Goal: Transaction & Acquisition: Purchase product/service

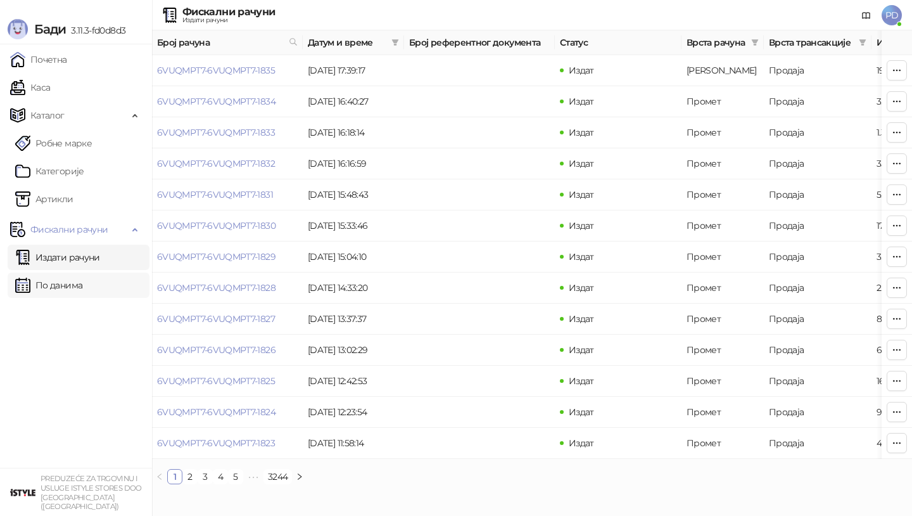
drag, startPoint x: 0, startPoint y: 0, endPoint x: 39, endPoint y: 284, distance: 286.6
click at [39, 284] on link "По данима" at bounding box center [48, 284] width 67 height 25
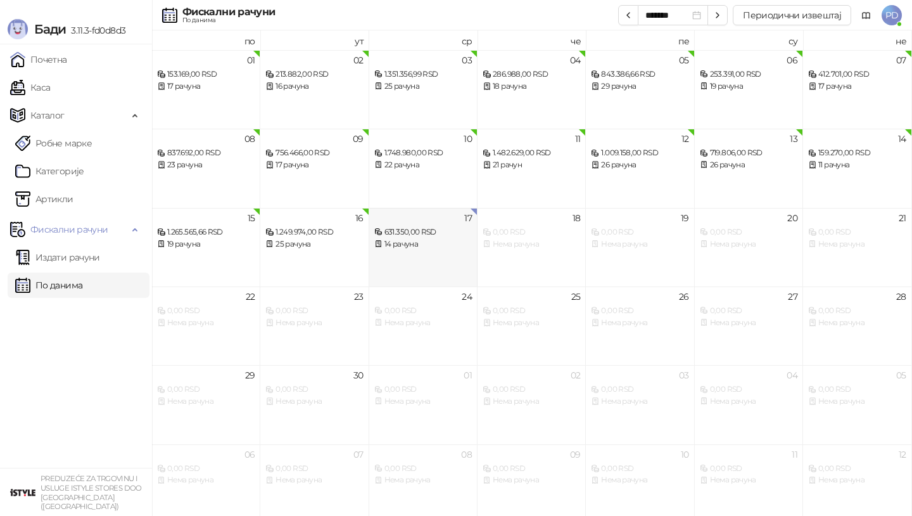
click at [446, 240] on div "14 рачуна" at bounding box center [423, 244] width 98 height 12
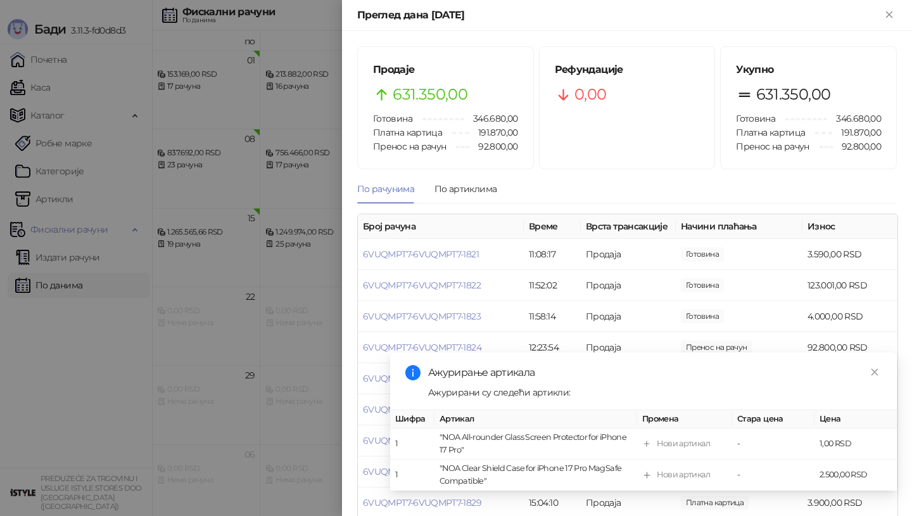
click at [98, 274] on div at bounding box center [456, 258] width 912 height 516
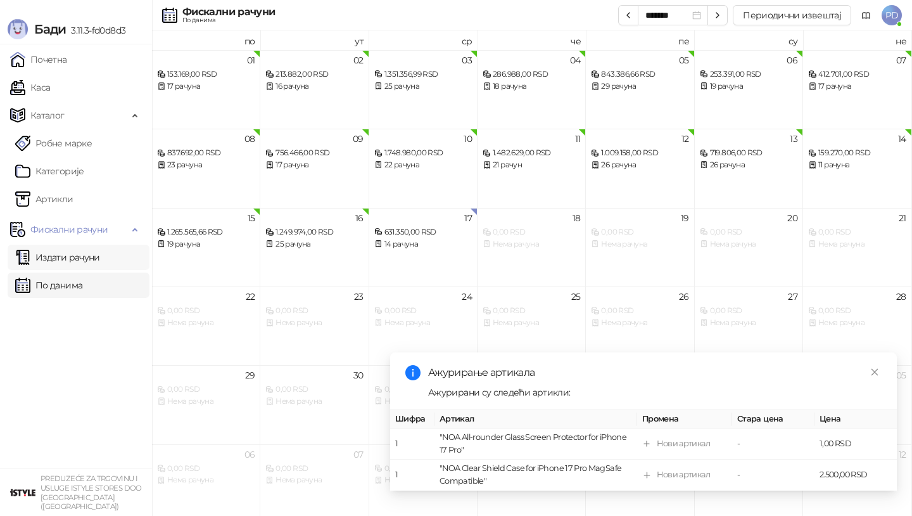
click at [80, 259] on link "Издати рачуни" at bounding box center [57, 257] width 85 height 25
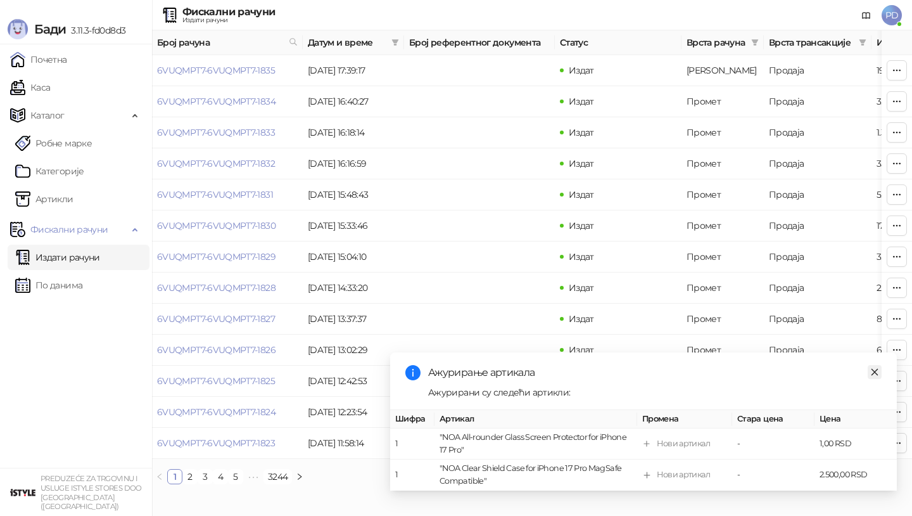
click at [877, 372] on icon "close" at bounding box center [875, 372] width 9 height 9
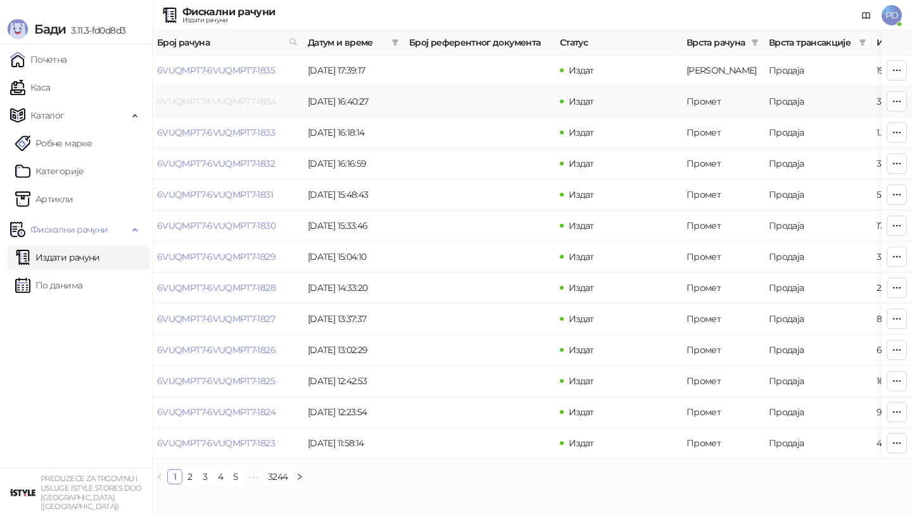
click at [221, 99] on link "6VUQMPT7-6VUQMPT7-1834" at bounding box center [216, 101] width 118 height 11
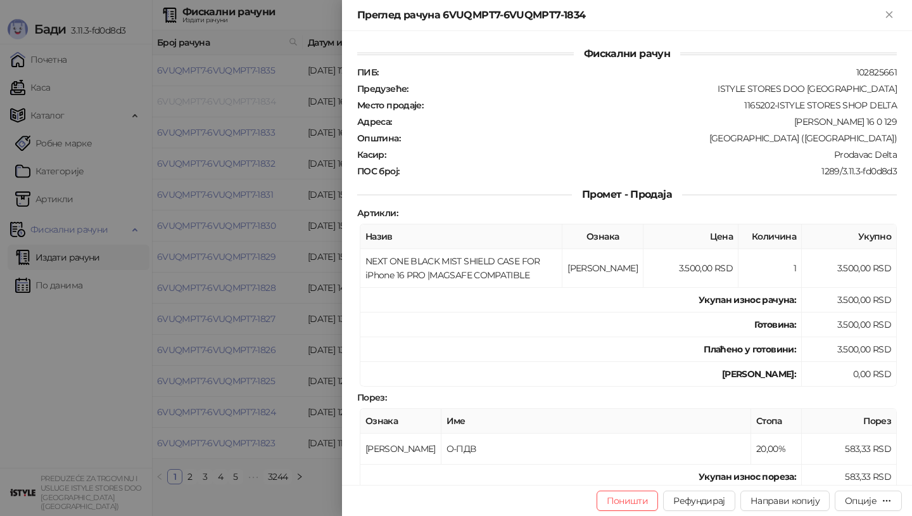
click at [221, 99] on div at bounding box center [456, 258] width 912 height 516
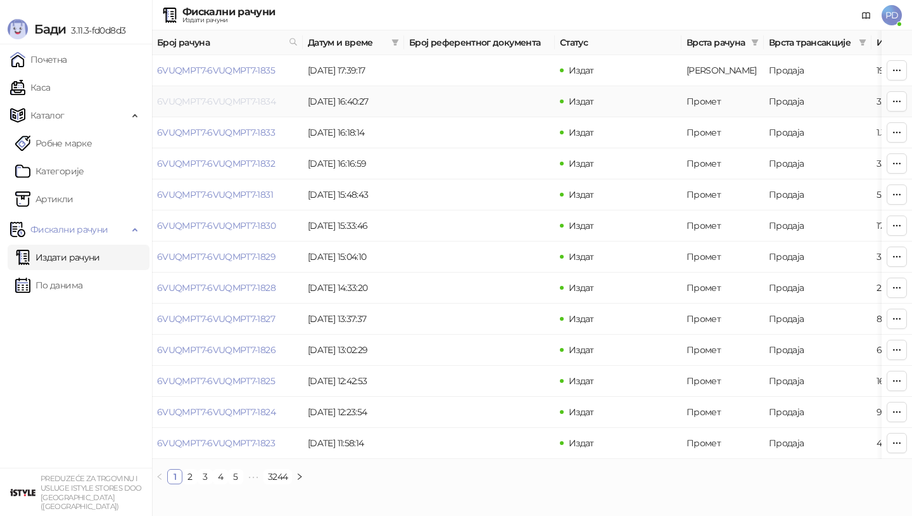
click at [221, 99] on link "6VUQMPT7-6VUQMPT7-1834" at bounding box center [216, 101] width 118 height 11
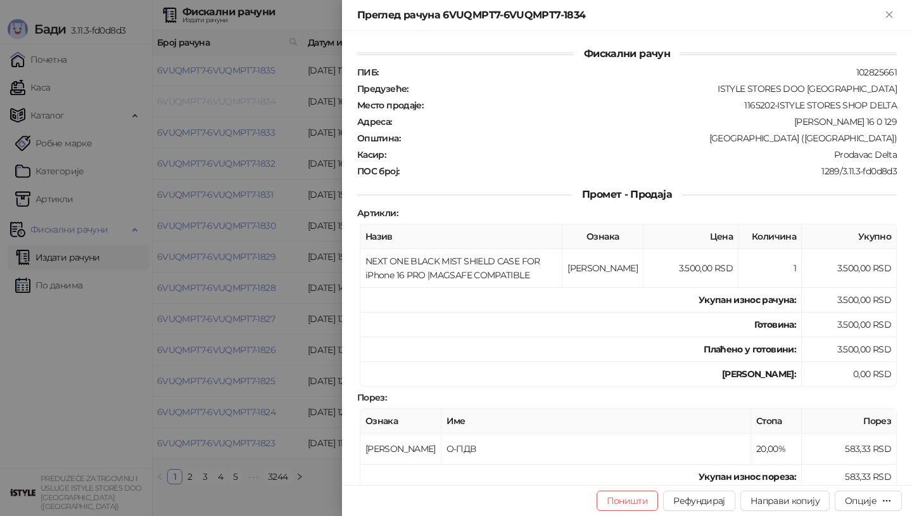
click at [221, 99] on div at bounding box center [456, 258] width 912 height 516
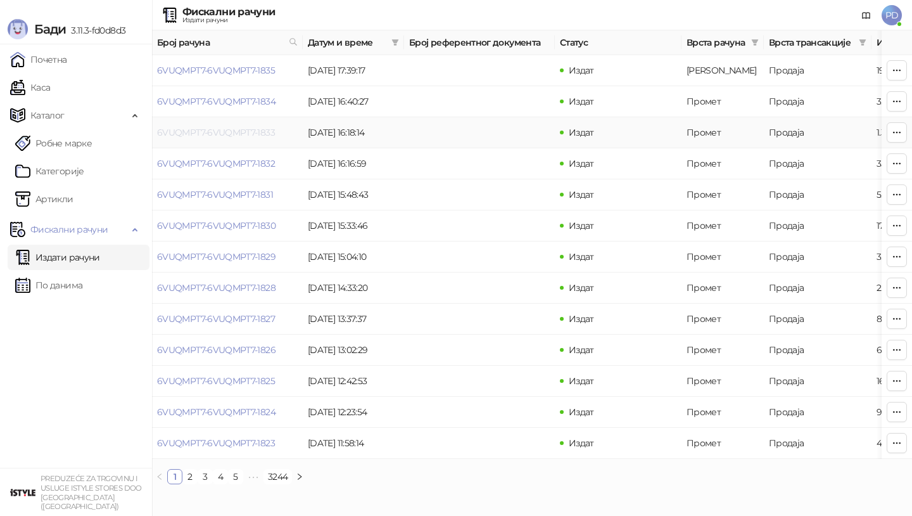
click at [219, 133] on link "6VUQMPT7-6VUQMPT7-1833" at bounding box center [216, 132] width 118 height 11
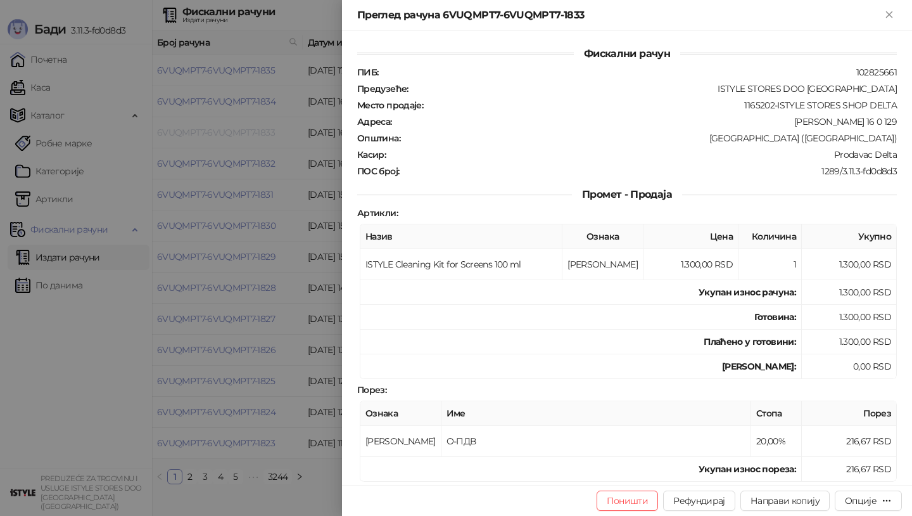
click at [219, 133] on div at bounding box center [456, 258] width 912 height 516
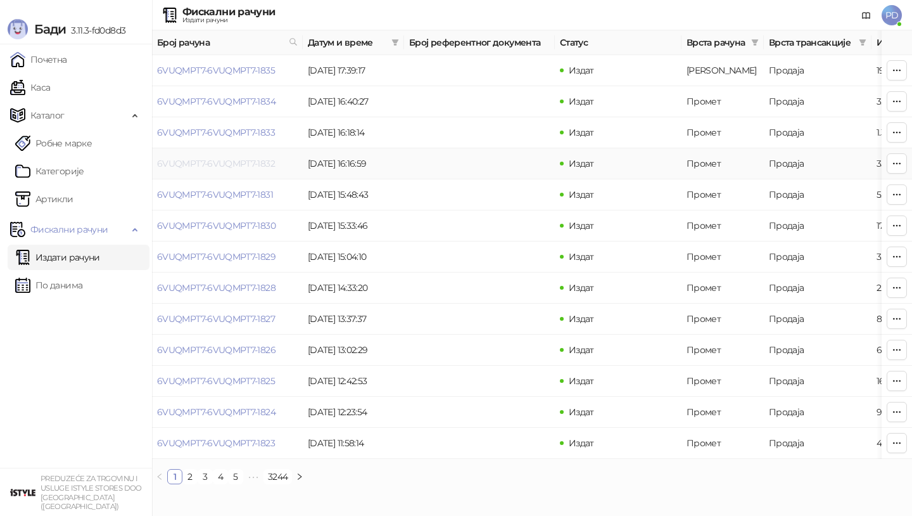
click at [216, 165] on link "6VUQMPT7-6VUQMPT7-1832" at bounding box center [216, 163] width 118 height 11
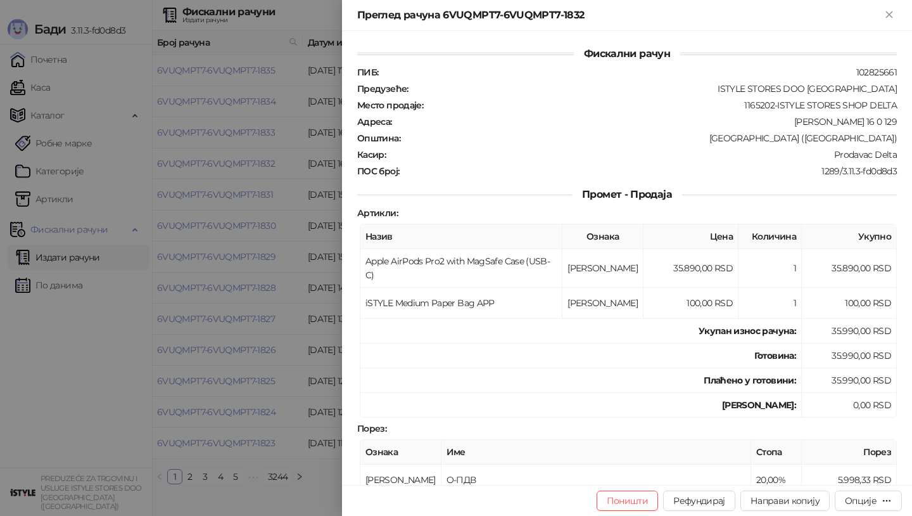
click at [216, 165] on div at bounding box center [456, 258] width 912 height 516
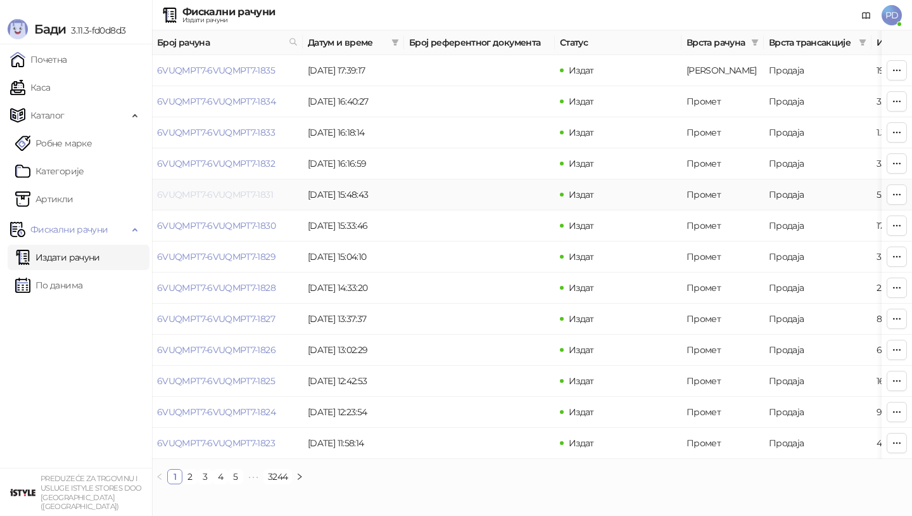
click at [221, 192] on link "6VUQMPT7-6VUQMPT7-1831" at bounding box center [215, 194] width 116 height 11
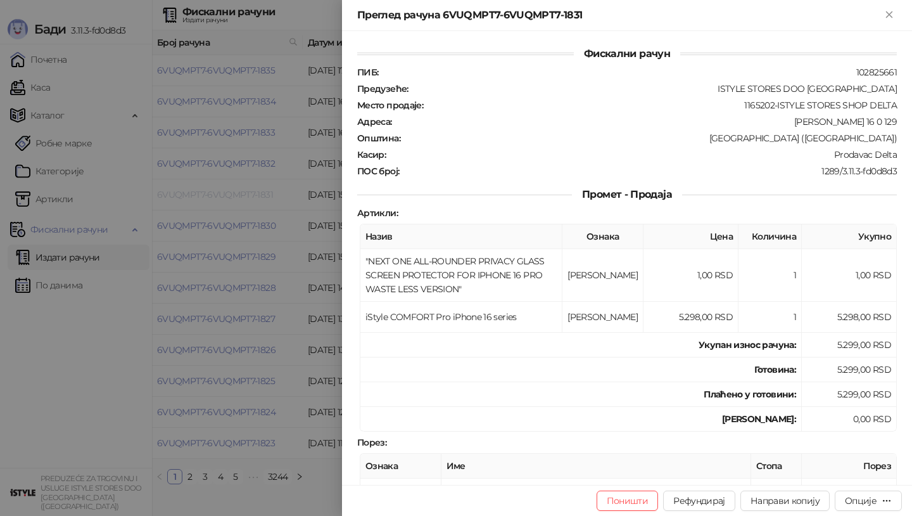
click at [221, 192] on div at bounding box center [456, 258] width 912 height 516
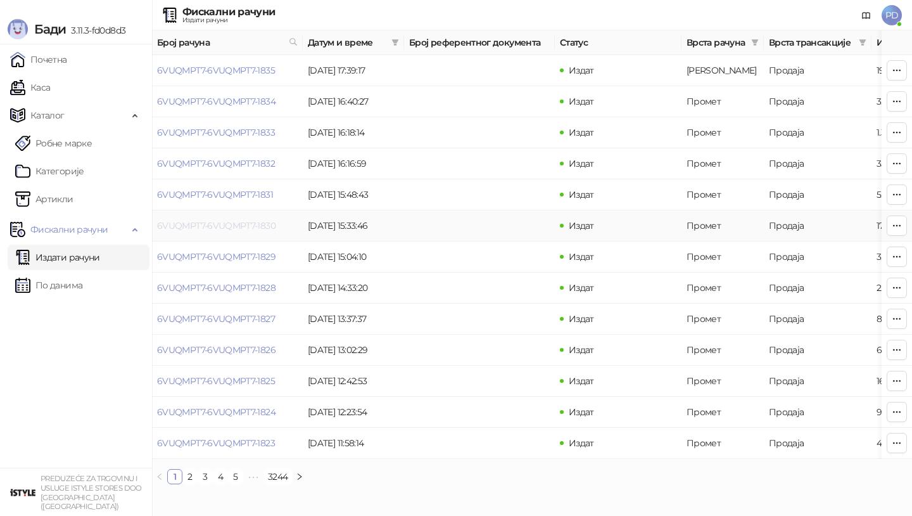
click at [238, 226] on link "6VUQMPT7-6VUQMPT7-1830" at bounding box center [216, 225] width 118 height 11
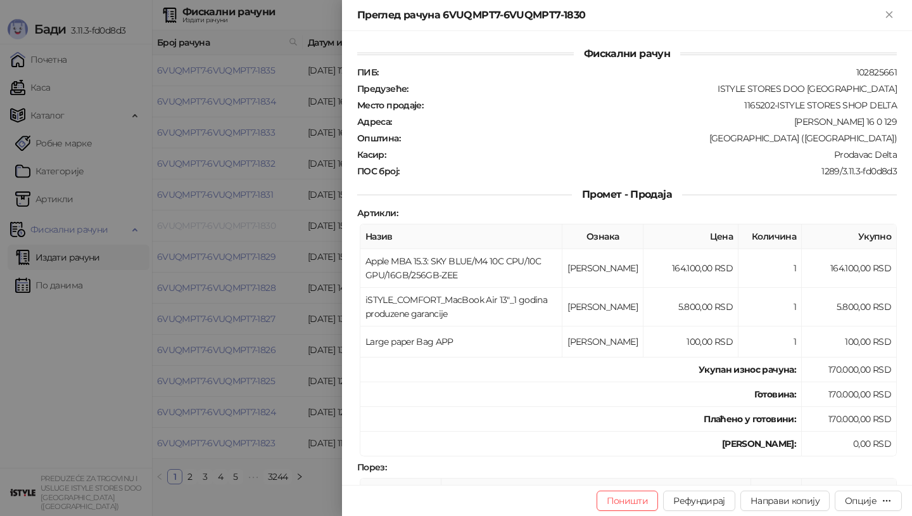
click at [238, 226] on div at bounding box center [456, 258] width 912 height 516
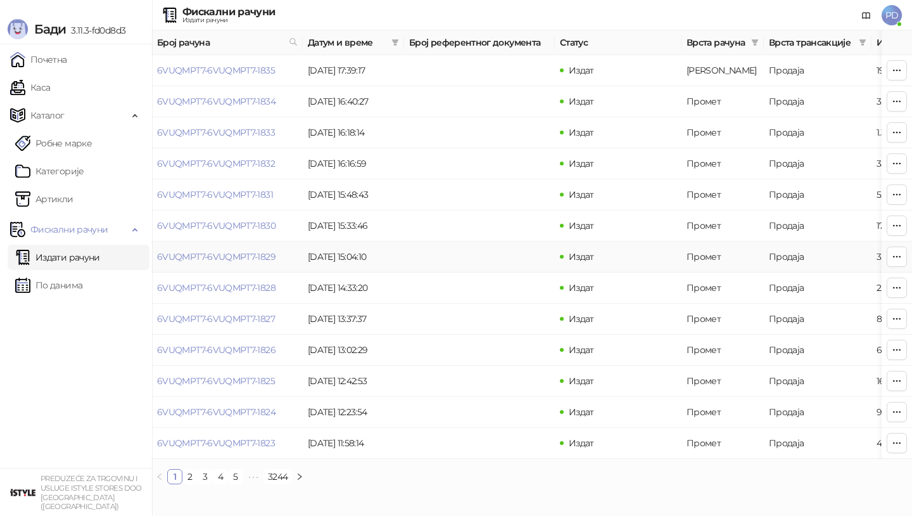
click at [239, 262] on td "6VUQMPT7-6VUQMPT7-1829" at bounding box center [227, 256] width 151 height 31
click at [240, 260] on link "6VUQMPT7-6VUQMPT7-1829" at bounding box center [216, 256] width 118 height 11
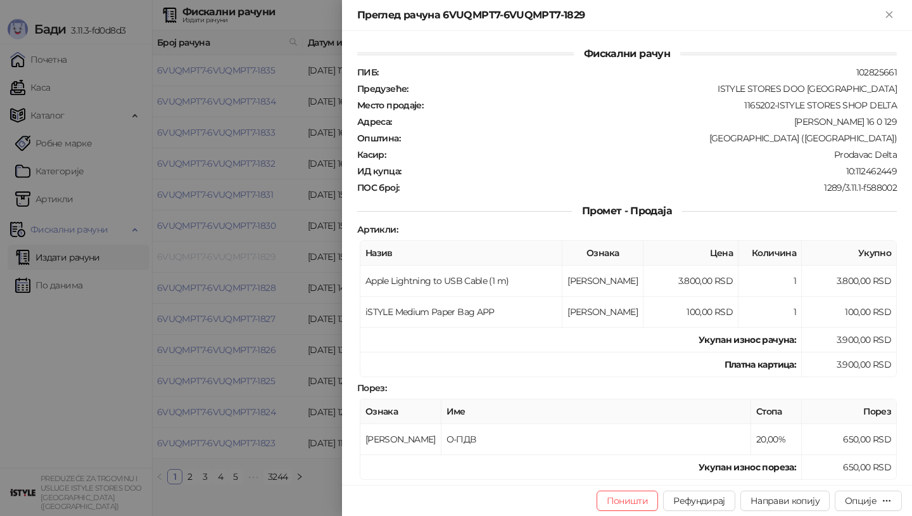
click at [240, 260] on div at bounding box center [456, 258] width 912 height 516
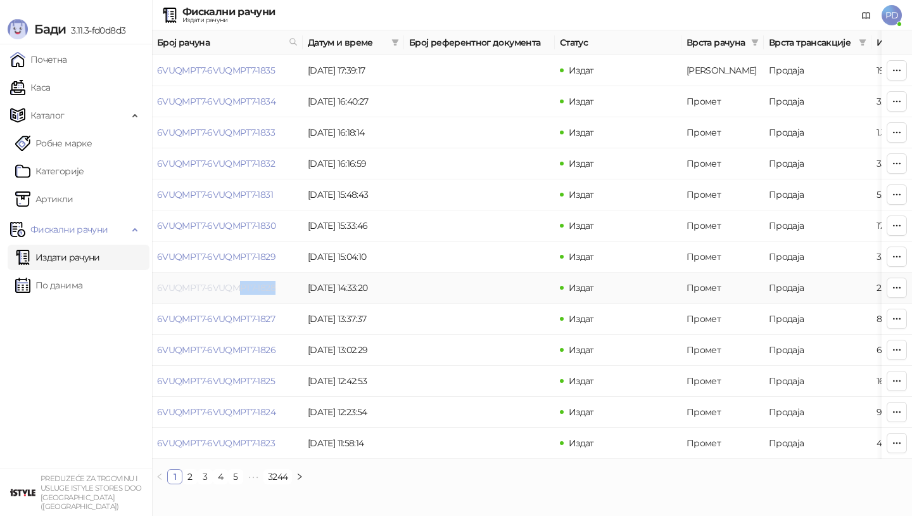
drag, startPoint x: 234, startPoint y: 299, endPoint x: 238, endPoint y: 288, distance: 11.4
click at [238, 288] on td "6VUQMPT7-6VUQMPT7-1828" at bounding box center [227, 287] width 151 height 31
click at [238, 288] on link "6VUQMPT7-6VUQMPT7-1828" at bounding box center [216, 287] width 118 height 11
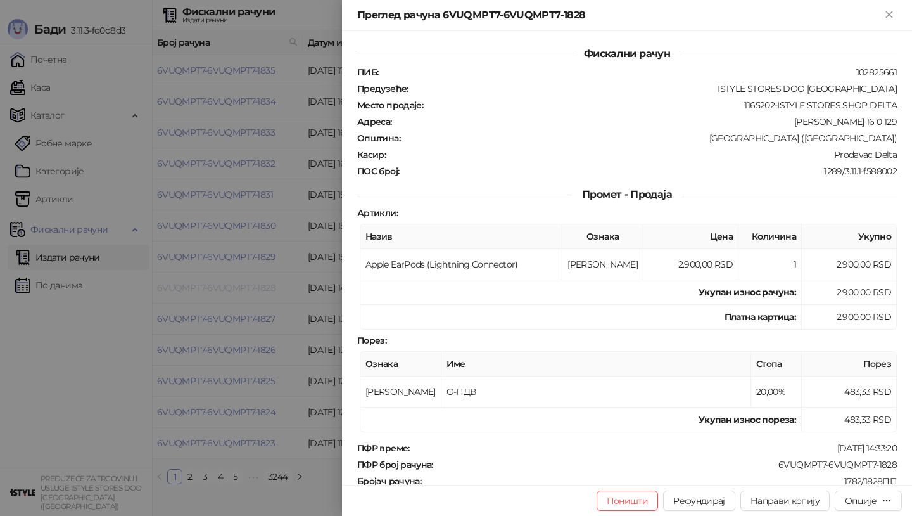
click at [238, 288] on div at bounding box center [456, 258] width 912 height 516
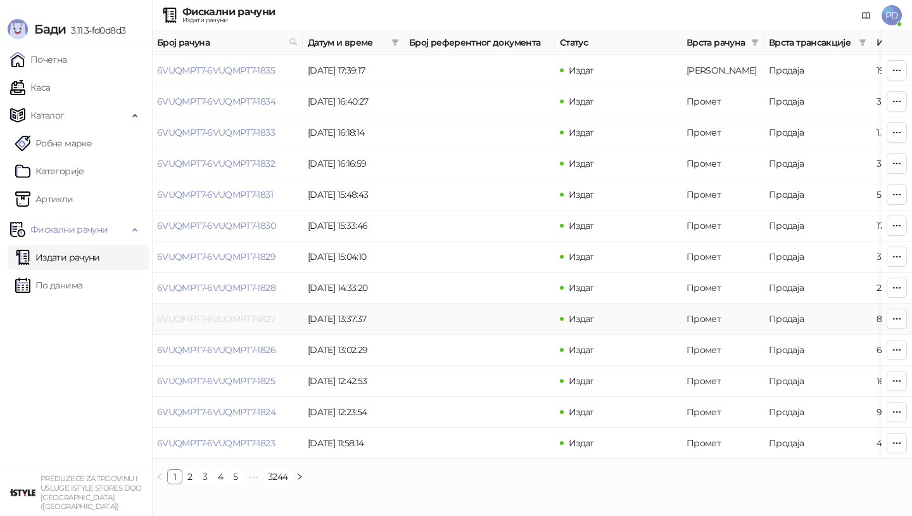
click at [230, 318] on link "6VUQMPT7-6VUQMPT7-1827" at bounding box center [216, 318] width 118 height 11
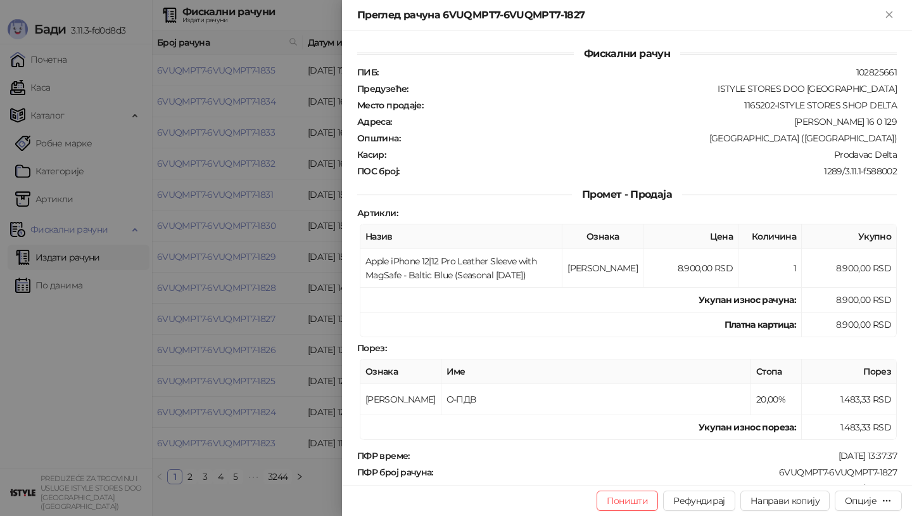
click at [230, 318] on div at bounding box center [456, 258] width 912 height 516
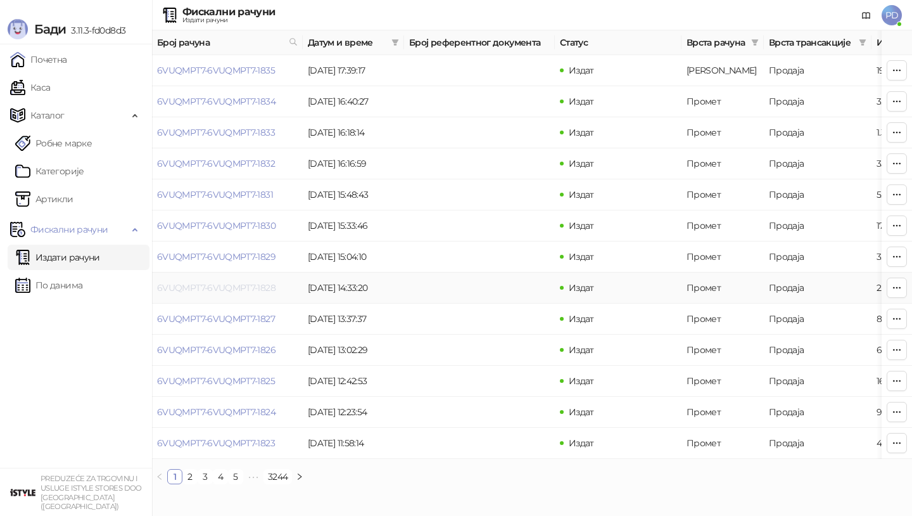
click at [225, 289] on link "6VUQMPT7-6VUQMPT7-1828" at bounding box center [216, 287] width 118 height 11
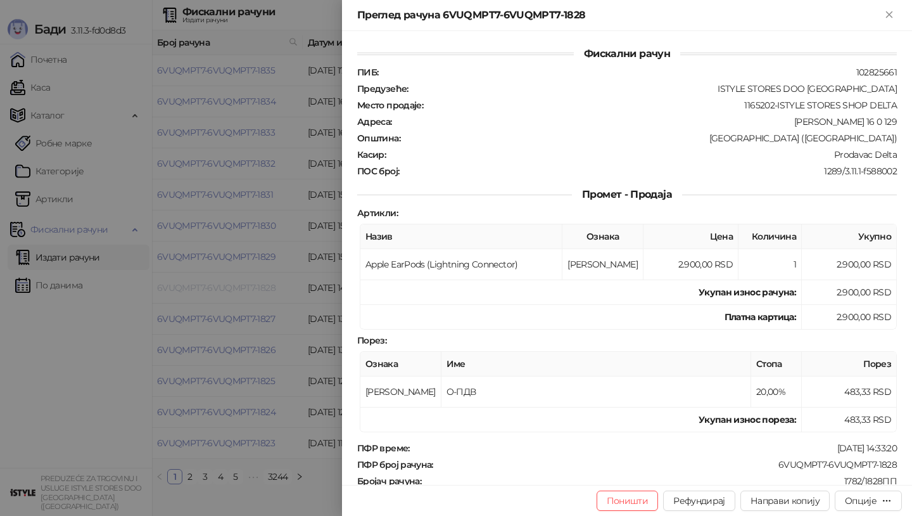
click at [225, 289] on div at bounding box center [456, 258] width 912 height 516
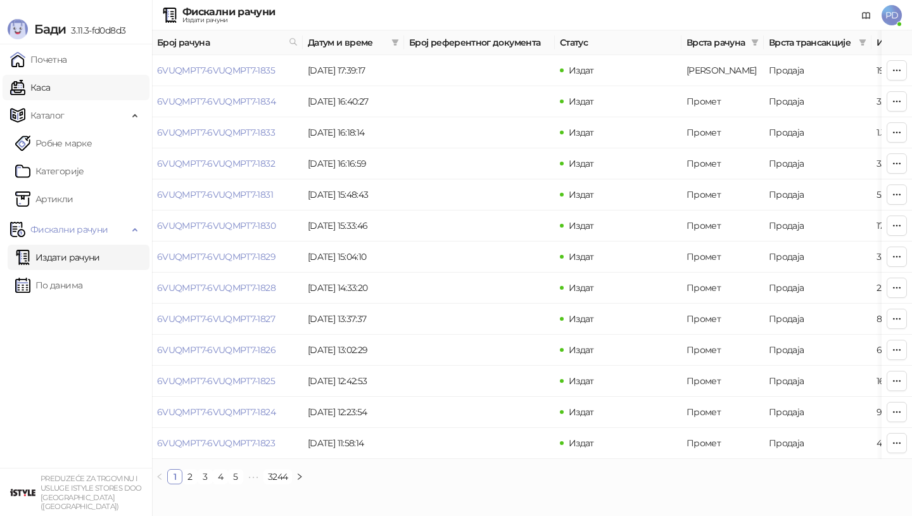
click at [50, 94] on link "Каса" at bounding box center [30, 87] width 40 height 25
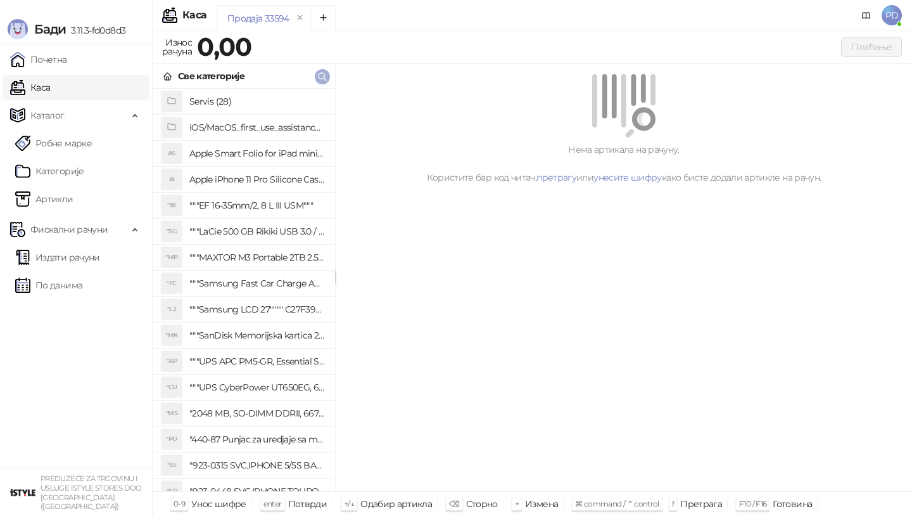
click at [317, 77] on icon "button" at bounding box center [322, 77] width 10 height 10
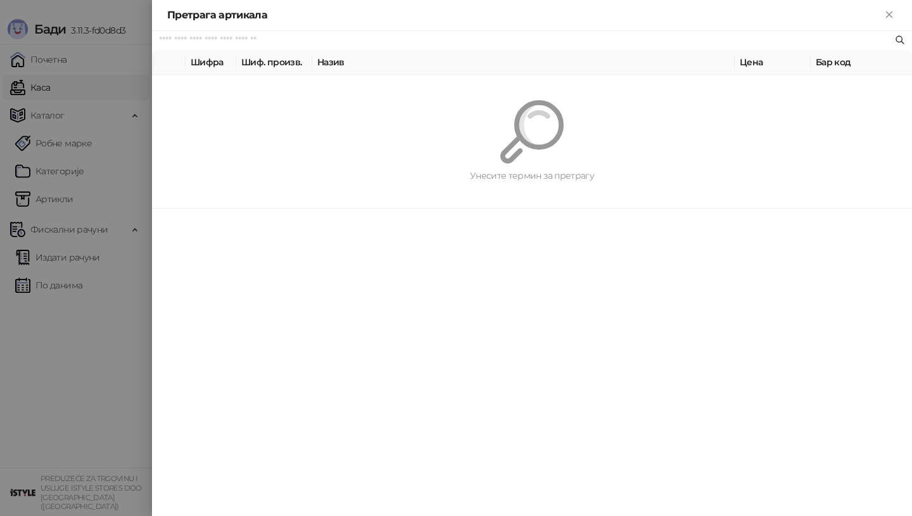
paste input "**********"
type input "**********"
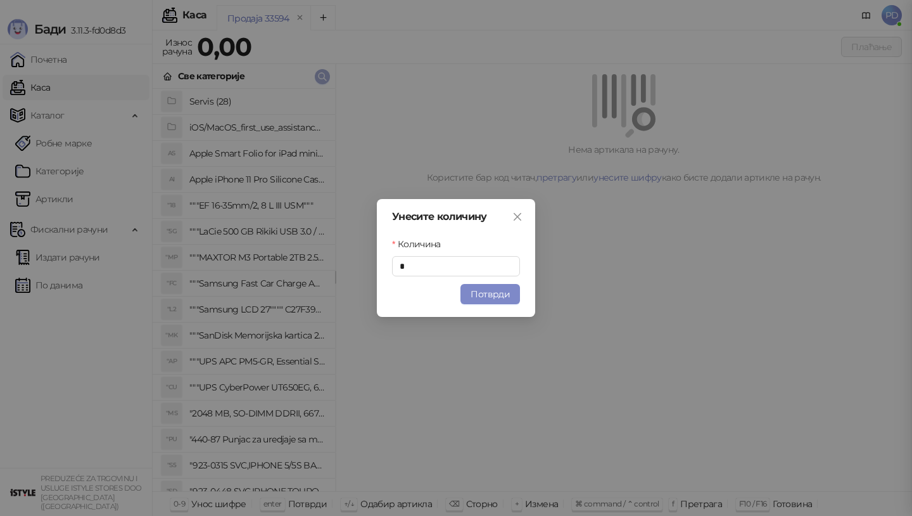
click at [315, 69] on button "button" at bounding box center [322, 76] width 15 height 15
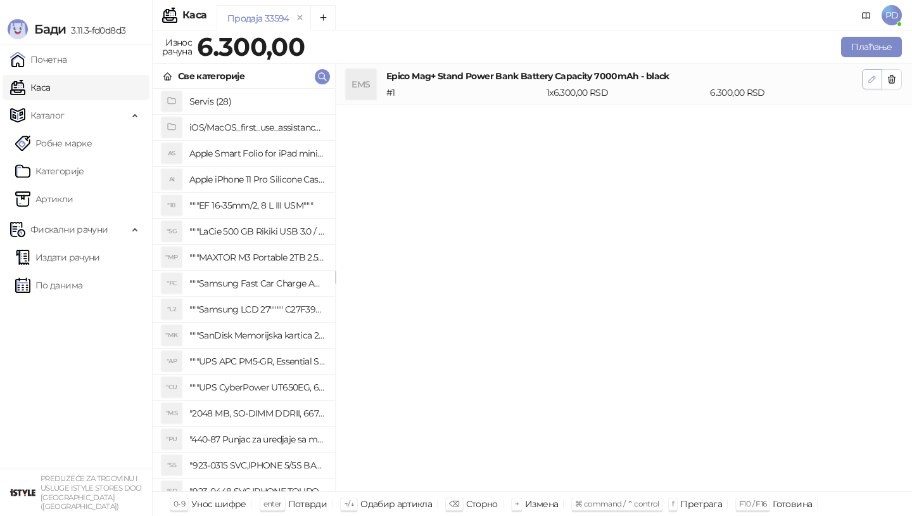
click at [873, 82] on icon "button" at bounding box center [872, 79] width 10 height 10
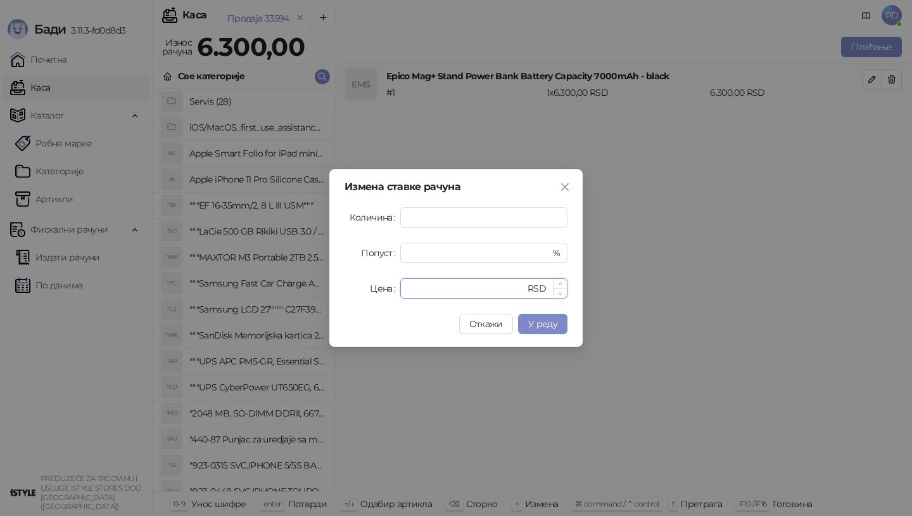
click at [456, 285] on input "****" at bounding box center [466, 288] width 117 height 19
type input "****"
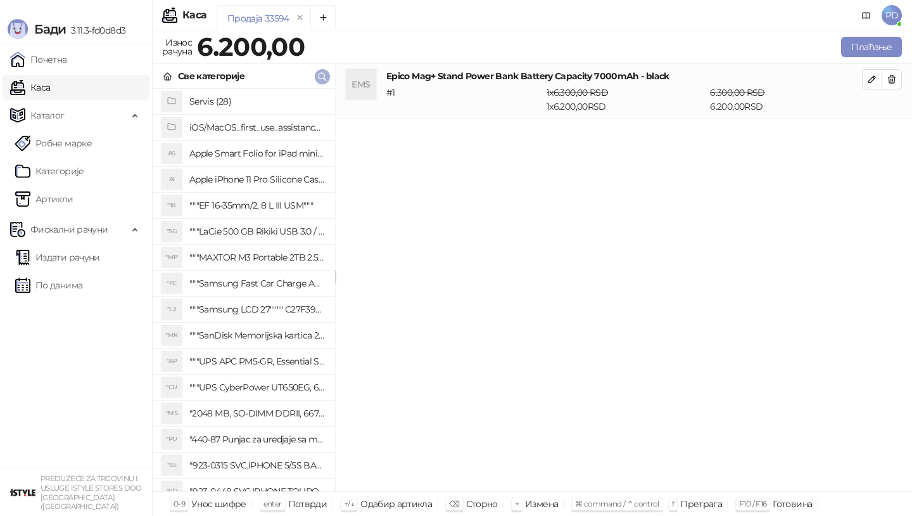
click at [326, 77] on icon "button" at bounding box center [322, 77] width 10 height 10
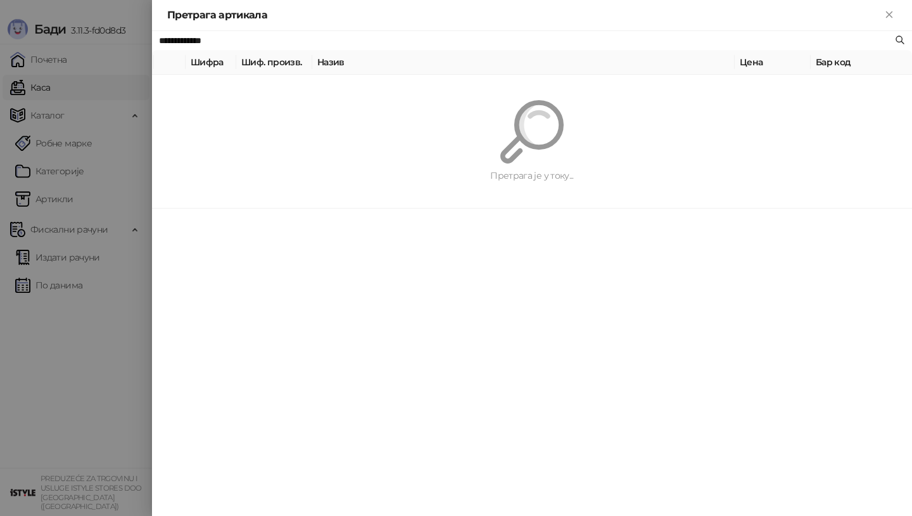
paste input "*******"
type input "**********"
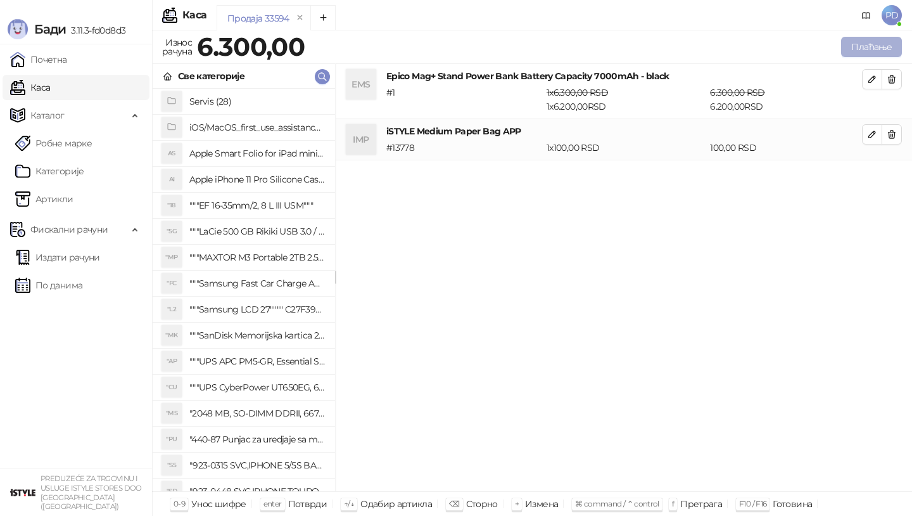
click at [860, 42] on button "Плаћање" at bounding box center [871, 47] width 61 height 20
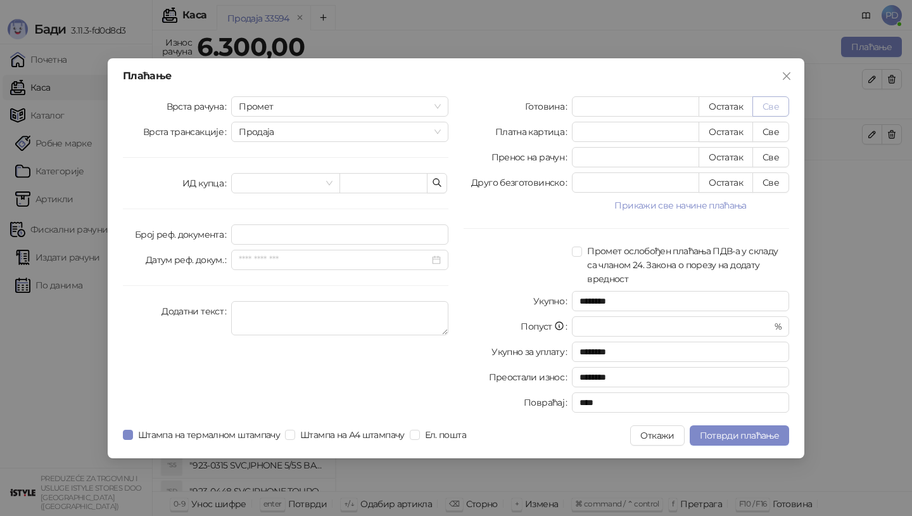
click at [774, 110] on button "Све" at bounding box center [771, 106] width 37 height 20
type input "****"
click at [652, 446] on div "Плаћање Врста рачуна Промет Врста трансакције Продаја ИД купца Број реф. докуме…" at bounding box center [456, 258] width 697 height 400
click at [649, 438] on button "Откажи" at bounding box center [657, 435] width 54 height 20
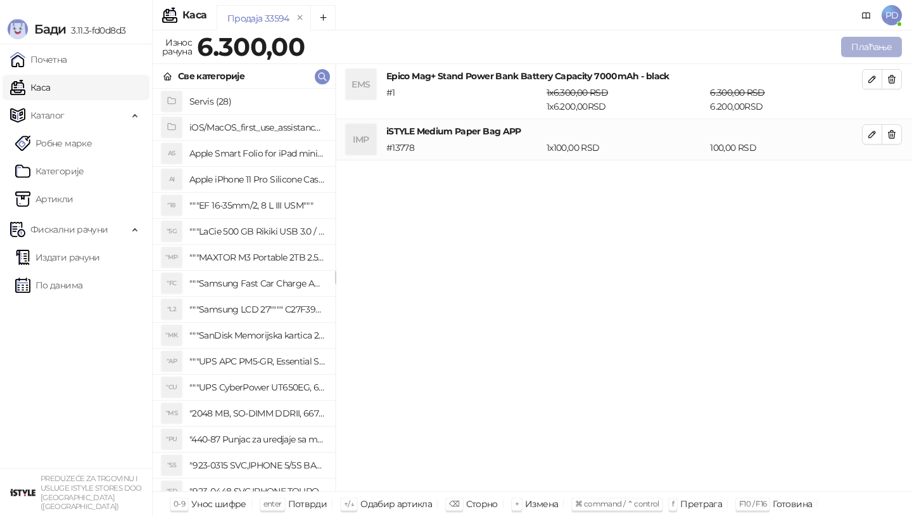
click at [872, 45] on button "Плаћање" at bounding box center [871, 47] width 61 height 20
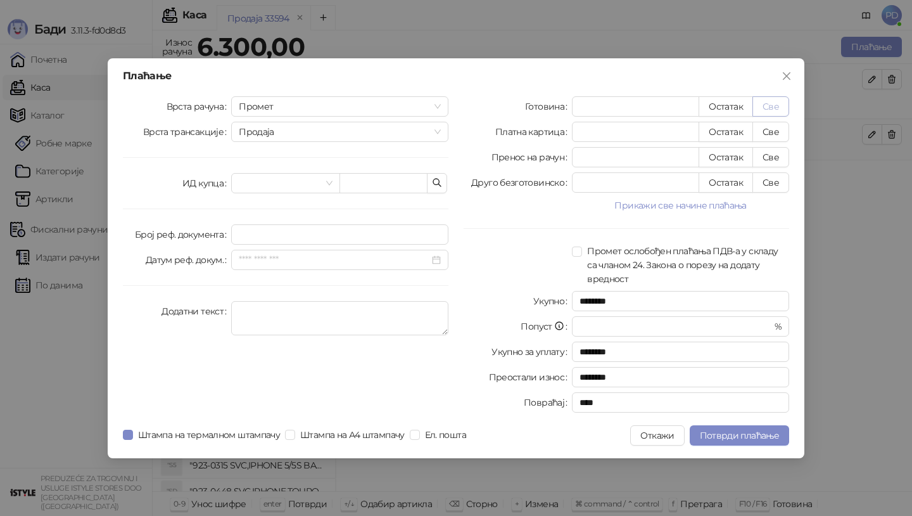
click at [779, 105] on button "Све" at bounding box center [771, 106] width 37 height 20
type input "****"
click at [739, 432] on span "Потврди плаћање" at bounding box center [739, 435] width 79 height 11
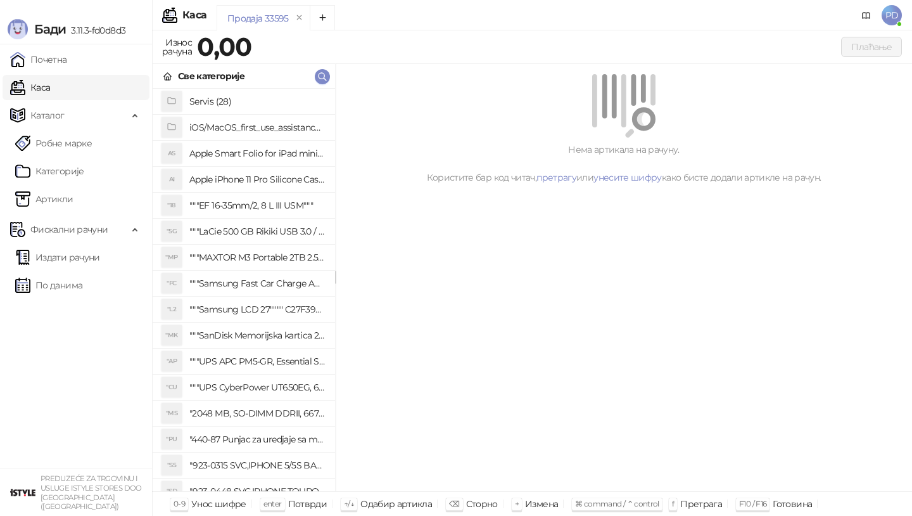
click at [79, 271] on ul "Издати рачуни По данима" at bounding box center [76, 271] width 152 height 58
click at [72, 260] on link "Издати рачуни" at bounding box center [57, 257] width 85 height 25
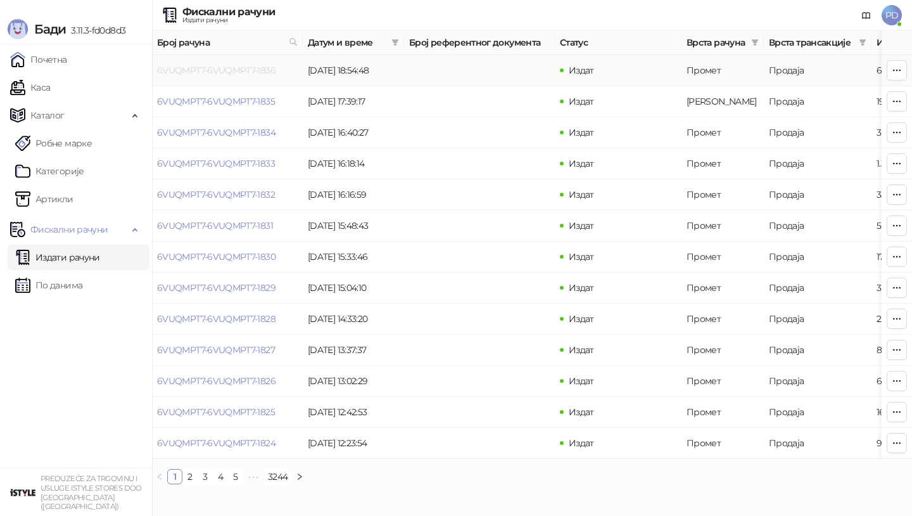
click at [223, 72] on link "6VUQMPT7-6VUQMPT7-1836" at bounding box center [216, 70] width 118 height 11
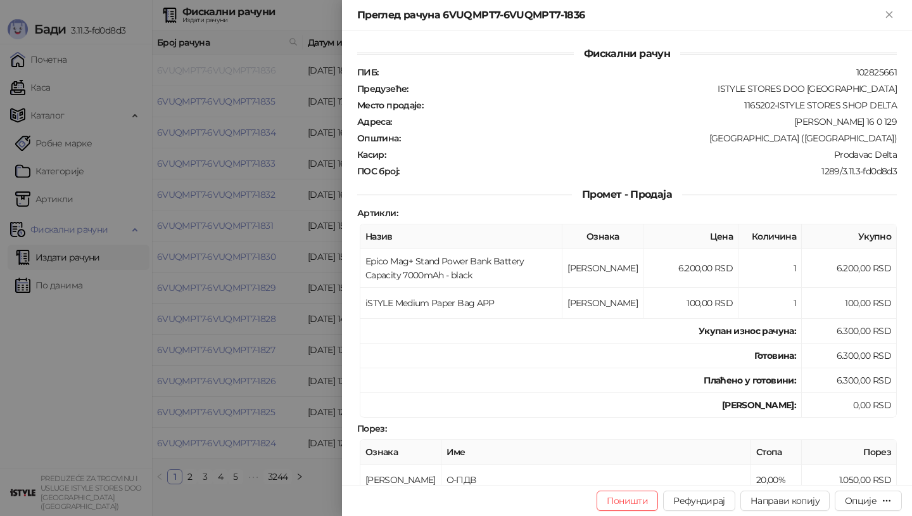
click at [223, 72] on div at bounding box center [456, 258] width 912 height 516
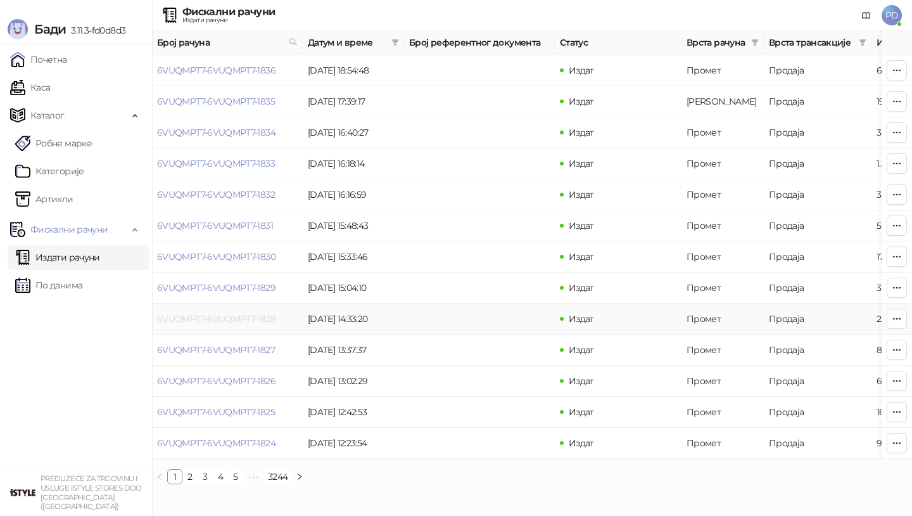
click at [215, 318] on link "6VUQMPT7-6VUQMPT7-1828" at bounding box center [216, 318] width 118 height 11
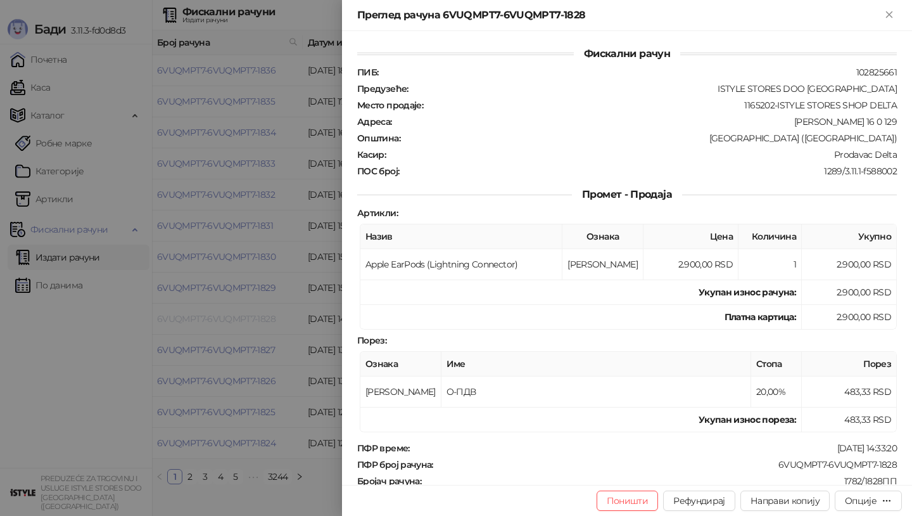
click at [215, 318] on div at bounding box center [456, 258] width 912 height 516
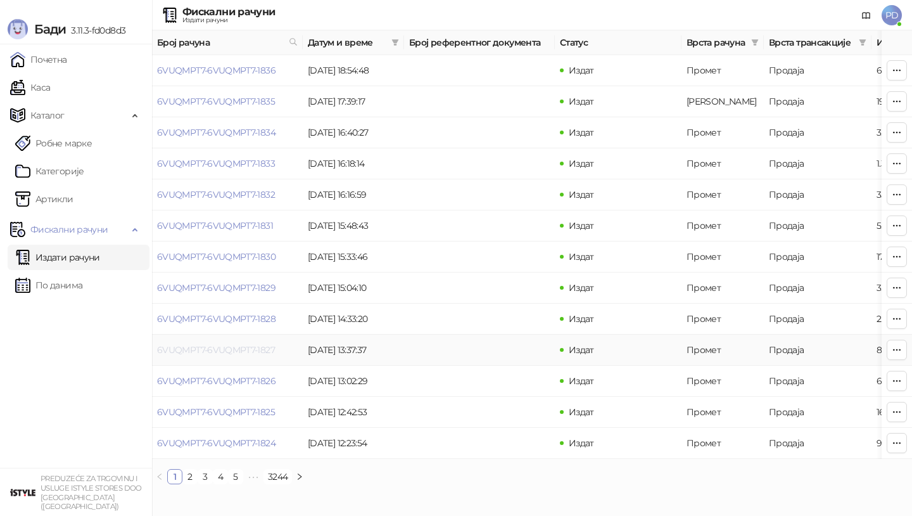
click at [201, 352] on link "6VUQMPT7-6VUQMPT7-1827" at bounding box center [216, 349] width 118 height 11
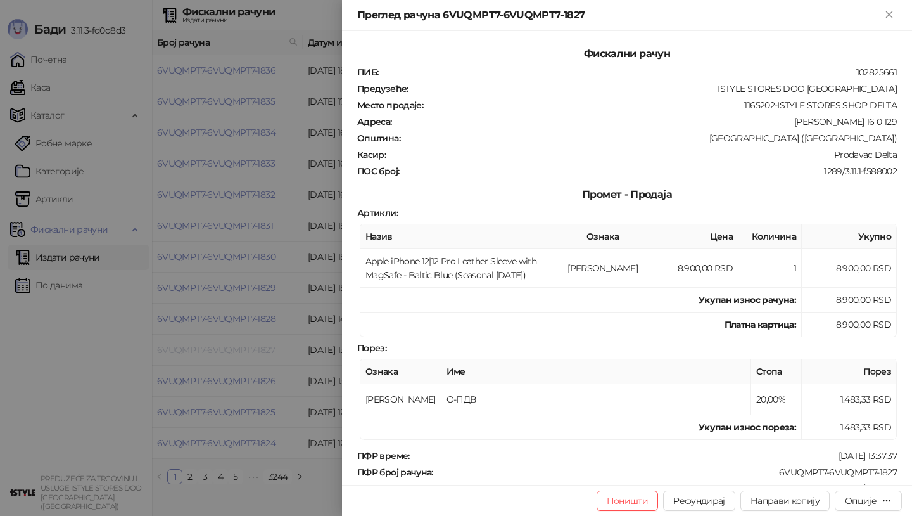
click at [201, 352] on div at bounding box center [456, 258] width 912 height 516
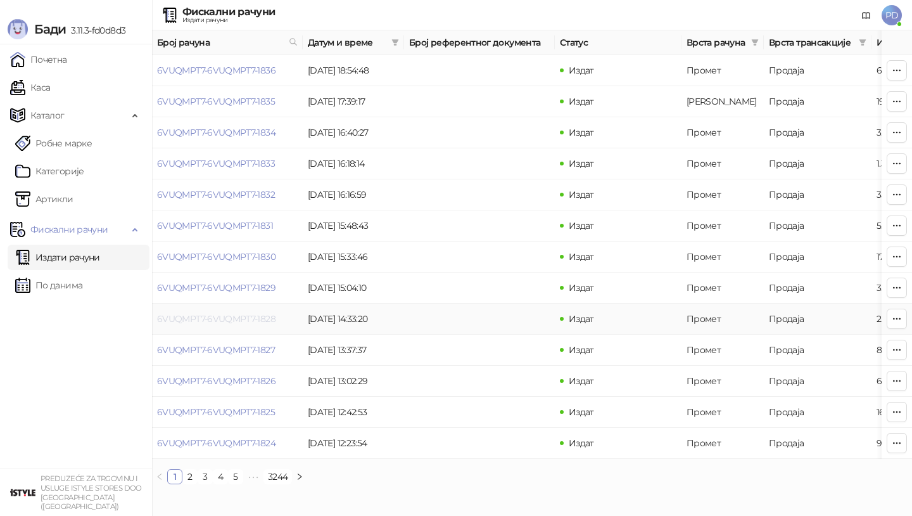
click at [214, 321] on link "6VUQMPT7-6VUQMPT7-1828" at bounding box center [216, 318] width 118 height 11
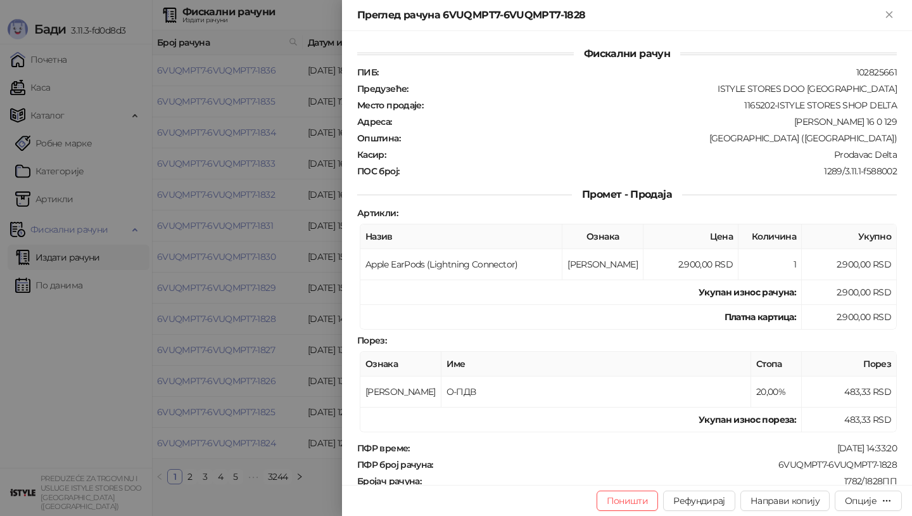
click at [221, 322] on div at bounding box center [456, 258] width 912 height 516
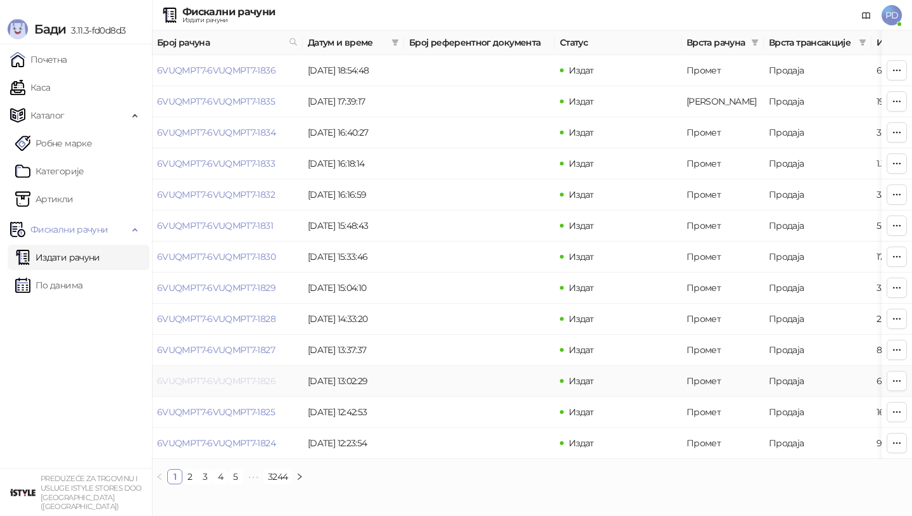
click at [226, 379] on link "6VUQMPT7-6VUQMPT7-1826" at bounding box center [216, 380] width 118 height 11
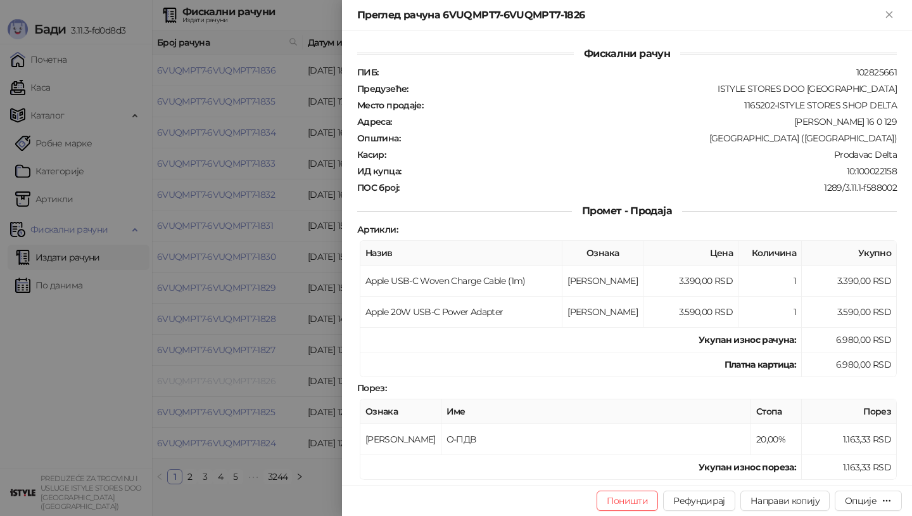
click at [226, 379] on div at bounding box center [456, 258] width 912 height 516
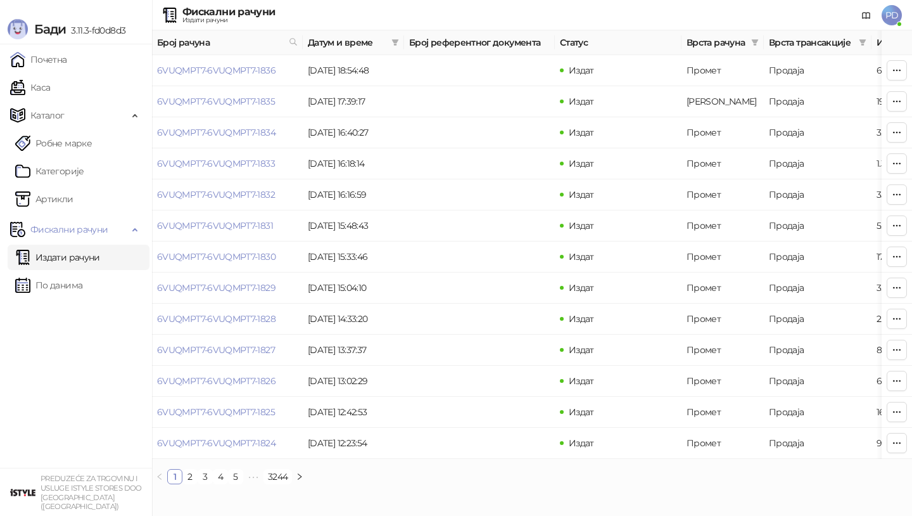
click at [238, 350] on link "6VUQMPT7-6VUQMPT7-1827" at bounding box center [216, 349] width 118 height 11
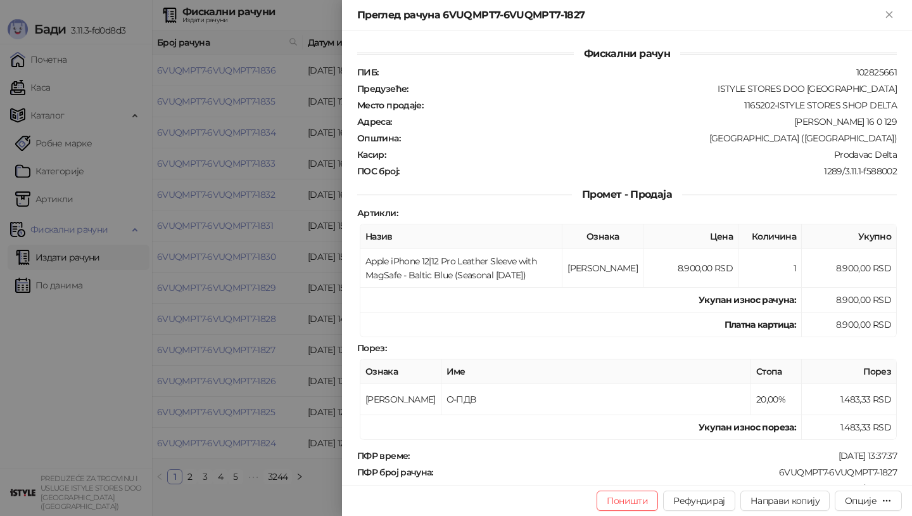
click at [238, 350] on div at bounding box center [456, 258] width 912 height 516
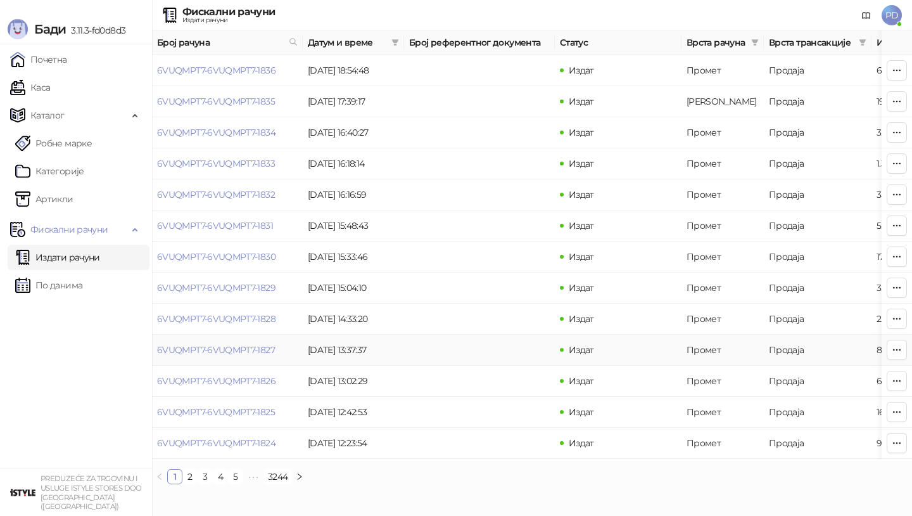
click at [238, 350] on link "6VUQMPT7-6VUQMPT7-1827" at bounding box center [216, 349] width 118 height 11
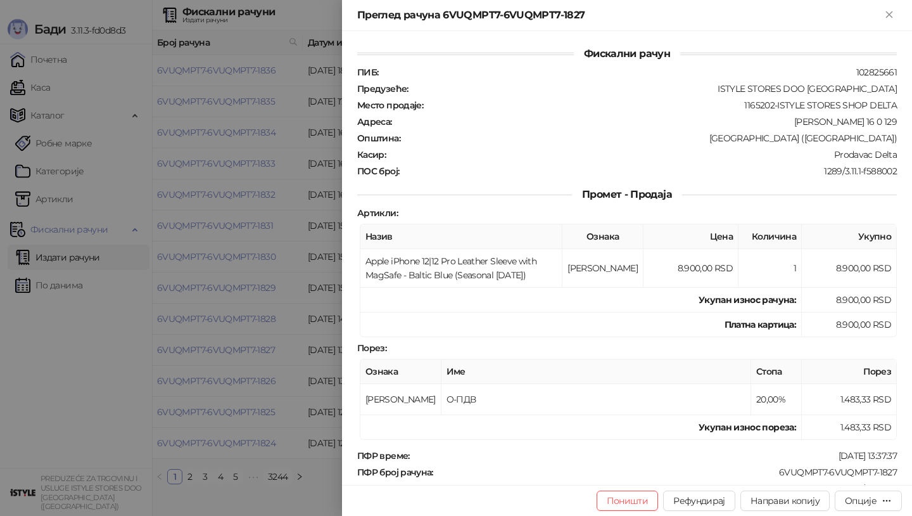
click at [238, 350] on div at bounding box center [456, 258] width 912 height 516
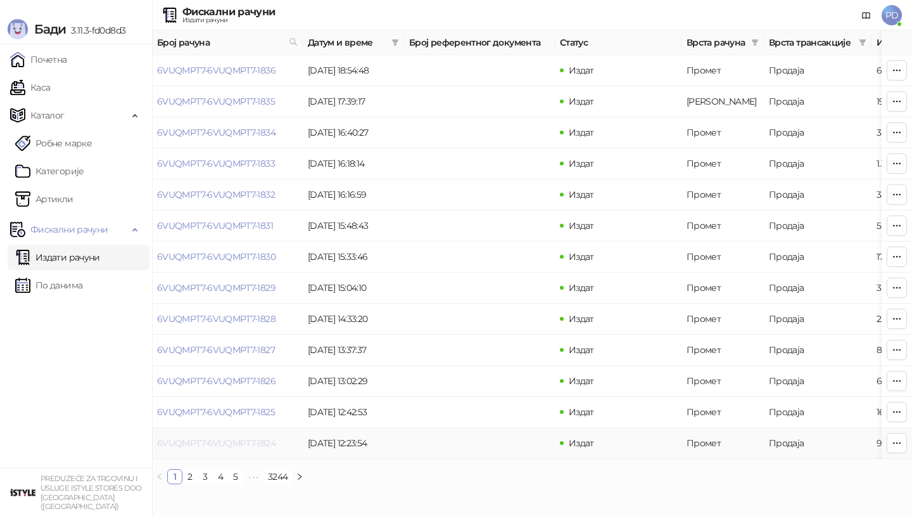
click at [183, 443] on link "6VUQMPT7-6VUQMPT7-1824" at bounding box center [216, 442] width 118 height 11
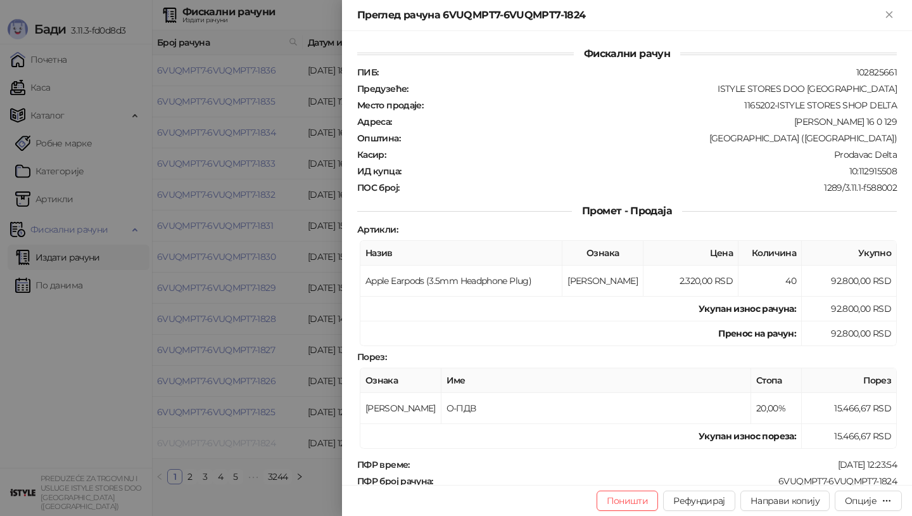
click at [183, 443] on div at bounding box center [456, 258] width 912 height 516
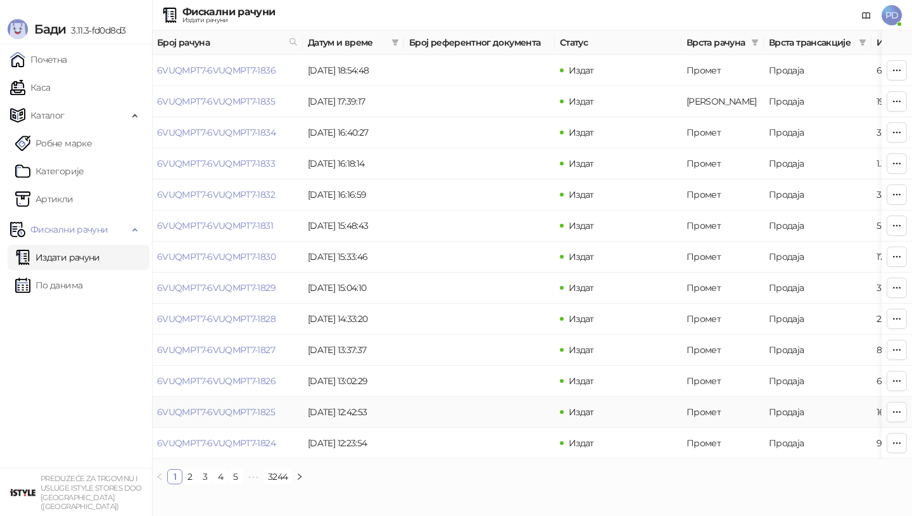
click at [209, 397] on td "6VUQMPT7-6VUQMPT7-1825" at bounding box center [227, 412] width 151 height 31
click at [219, 411] on link "6VUQMPT7-6VUQMPT7-1825" at bounding box center [216, 411] width 118 height 11
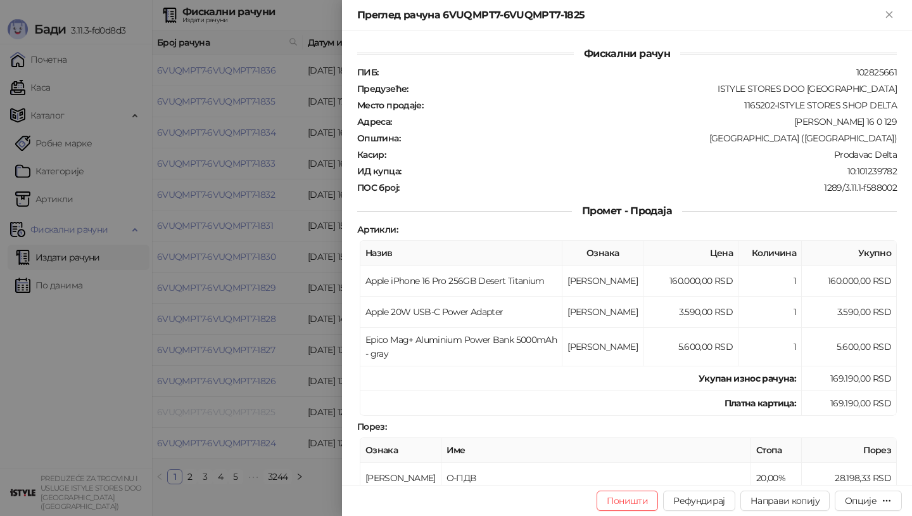
click at [219, 411] on div at bounding box center [456, 258] width 912 height 516
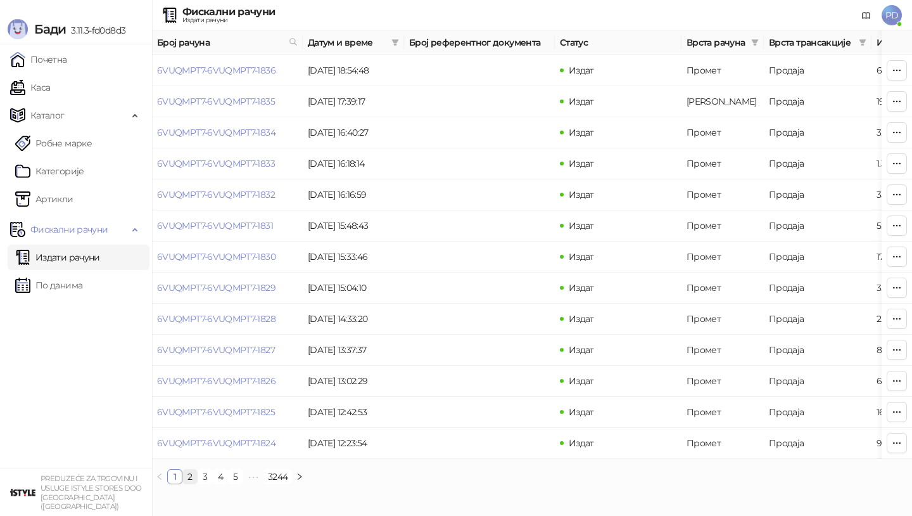
click at [189, 478] on link "2" at bounding box center [190, 477] width 14 height 14
click at [207, 478] on link "3" at bounding box center [205, 477] width 14 height 14
click at [188, 482] on link "2" at bounding box center [190, 477] width 14 height 14
click at [221, 129] on link "6VUQMPT7-6VUQMPT7-1821" at bounding box center [215, 132] width 116 height 11
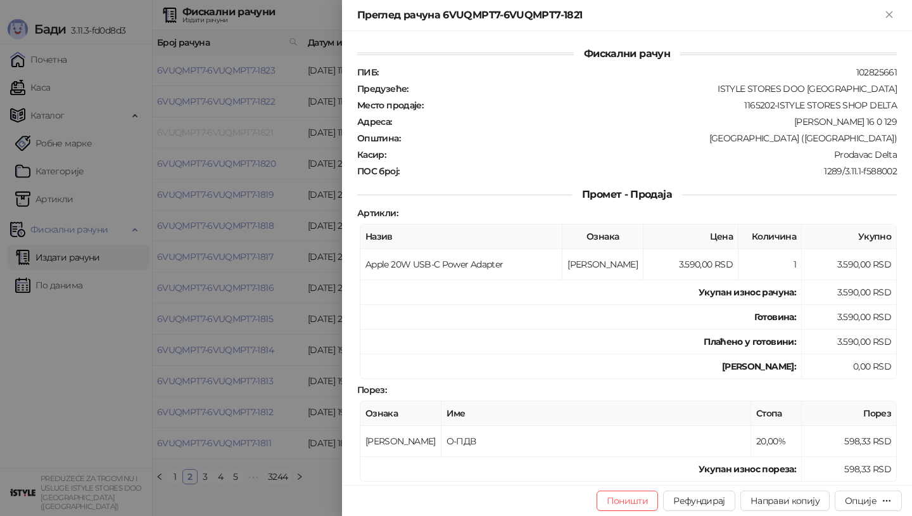
click at [221, 129] on div at bounding box center [456, 258] width 912 height 516
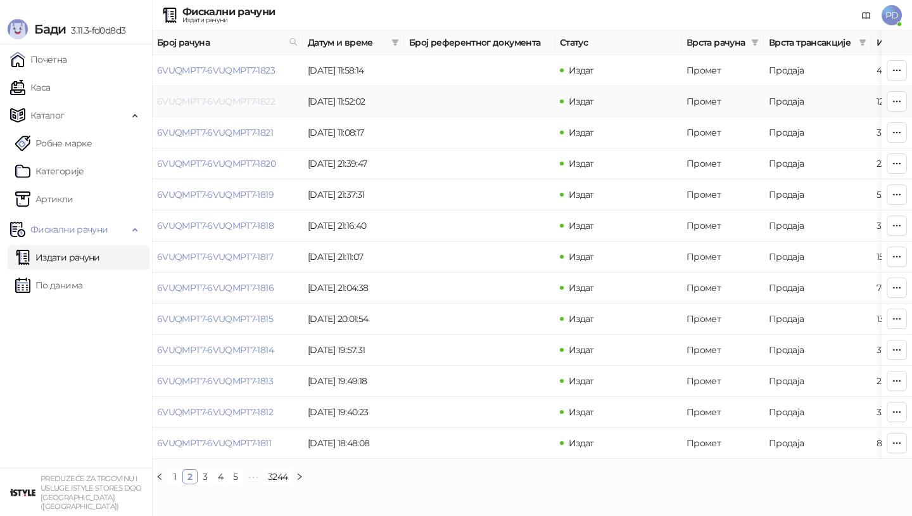
click at [231, 99] on link "6VUQMPT7-6VUQMPT7-1822" at bounding box center [216, 101] width 118 height 11
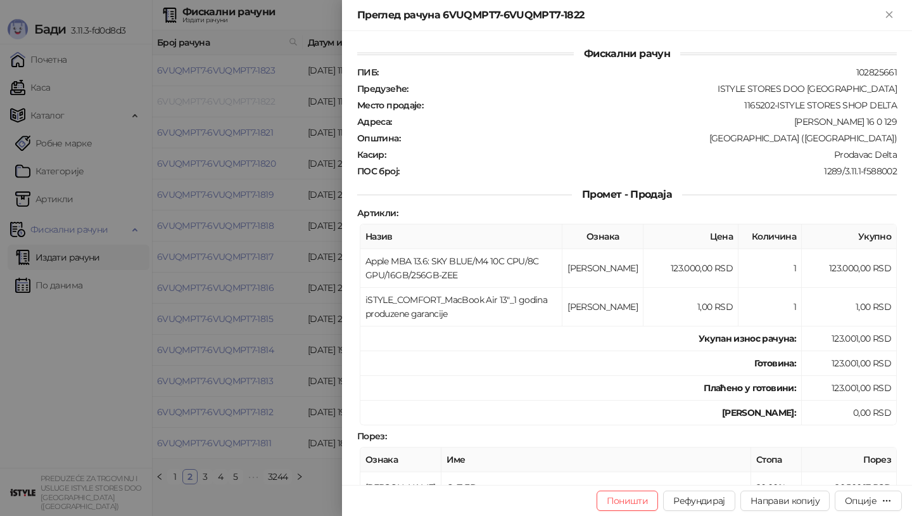
click at [231, 99] on div at bounding box center [456, 258] width 912 height 516
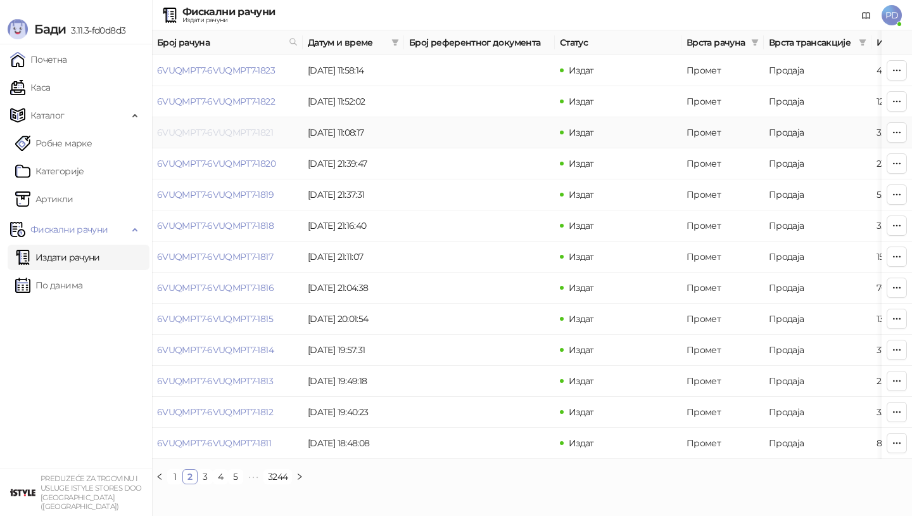
click at [207, 128] on link "6VUQMPT7-6VUQMPT7-1821" at bounding box center [215, 132] width 116 height 11
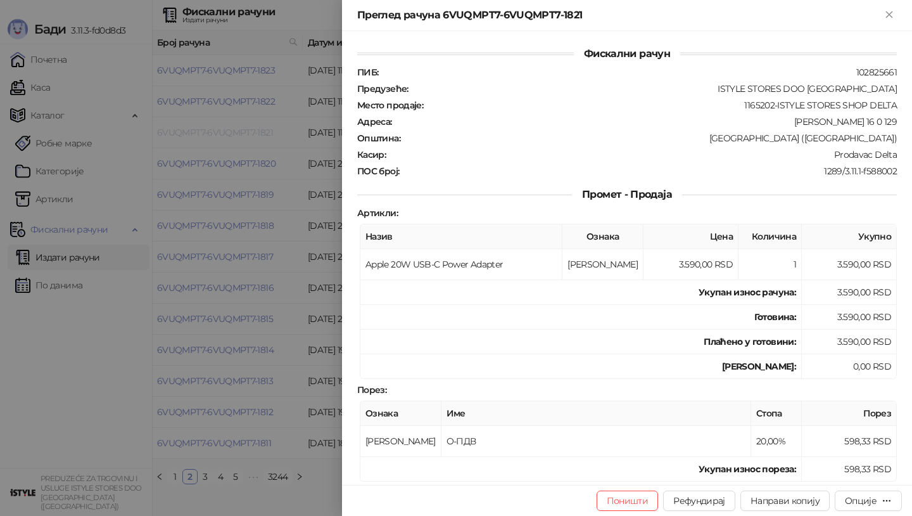
click at [207, 128] on div at bounding box center [456, 258] width 912 height 516
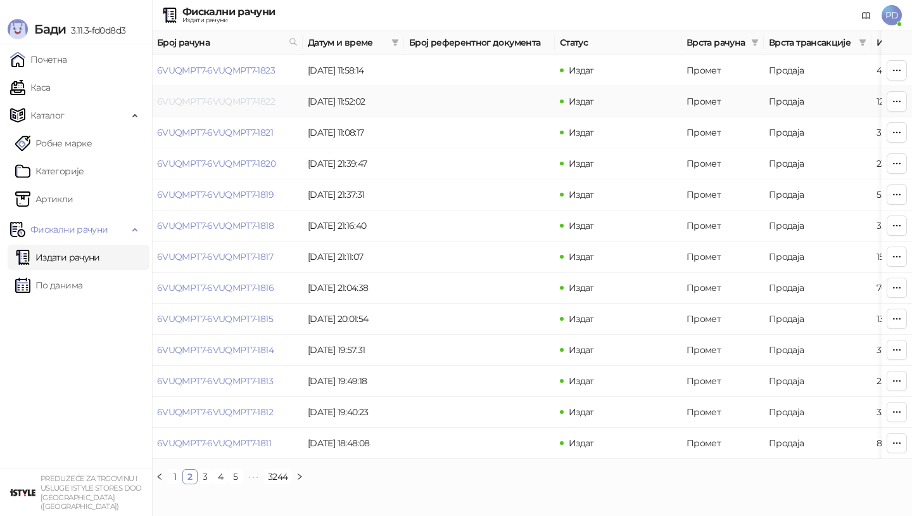
click at [212, 105] on link "6VUQMPT7-6VUQMPT7-1822" at bounding box center [216, 101] width 118 height 11
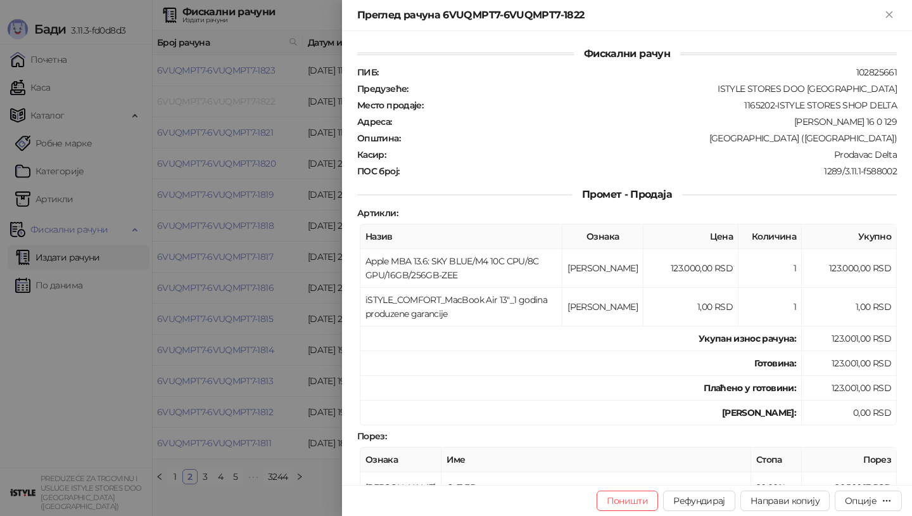
click at [212, 105] on div at bounding box center [456, 258] width 912 height 516
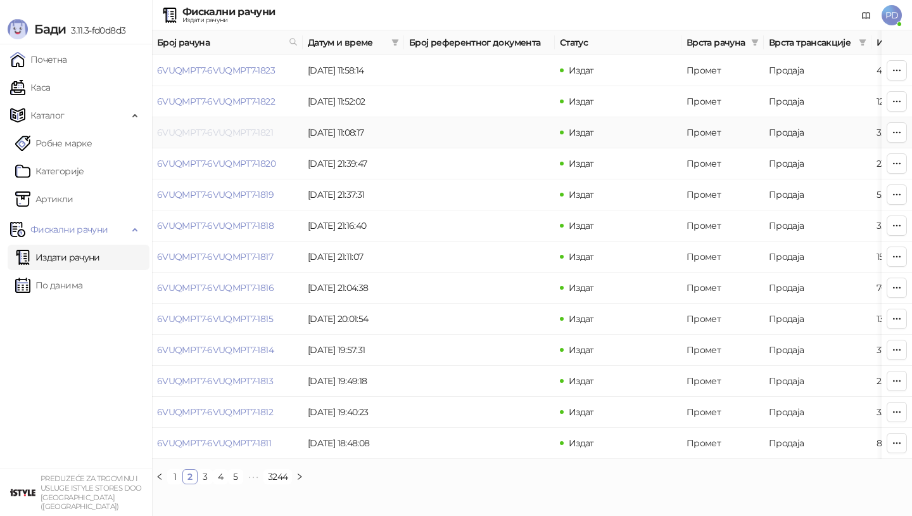
click at [215, 132] on link "6VUQMPT7-6VUQMPT7-1821" at bounding box center [215, 132] width 116 height 11
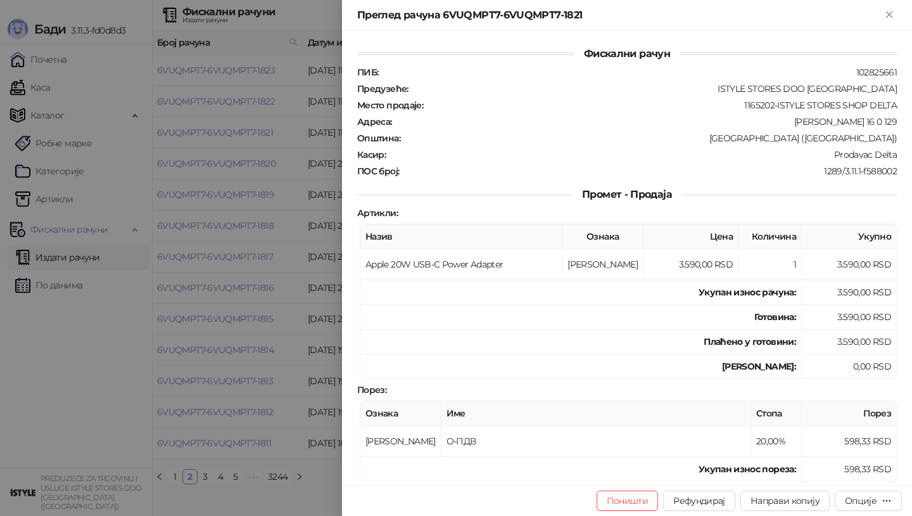
click at [147, 164] on div at bounding box center [456, 258] width 912 height 516
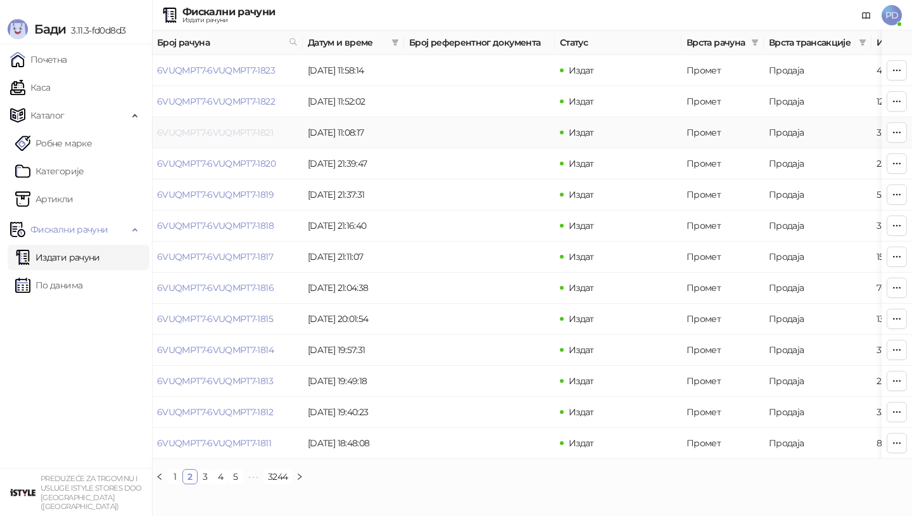
click at [210, 130] on link "6VUQMPT7-6VUQMPT7-1821" at bounding box center [215, 132] width 116 height 11
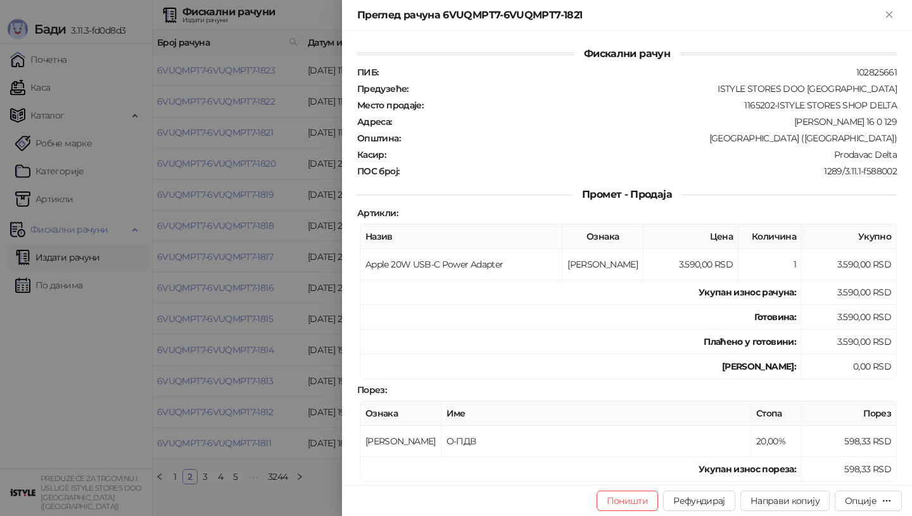
click at [289, 172] on div at bounding box center [456, 258] width 912 height 516
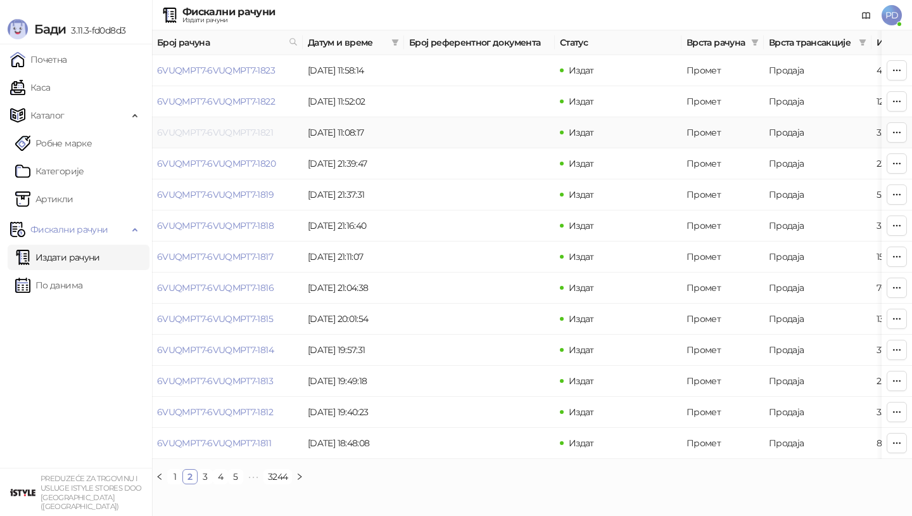
click at [231, 129] on link "6VUQMPT7-6VUQMPT7-1821" at bounding box center [215, 132] width 116 height 11
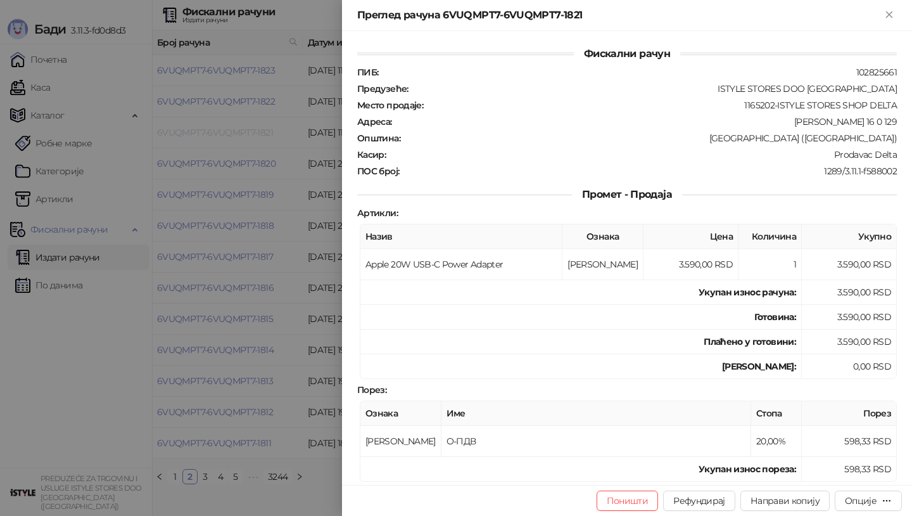
click at [231, 129] on div at bounding box center [456, 258] width 912 height 516
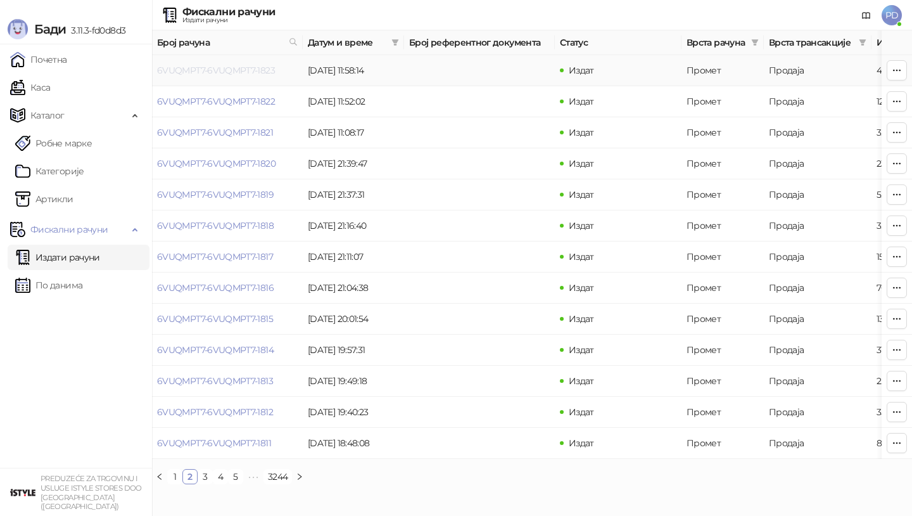
click at [246, 67] on link "6VUQMPT7-6VUQMPT7-1823" at bounding box center [216, 70] width 118 height 11
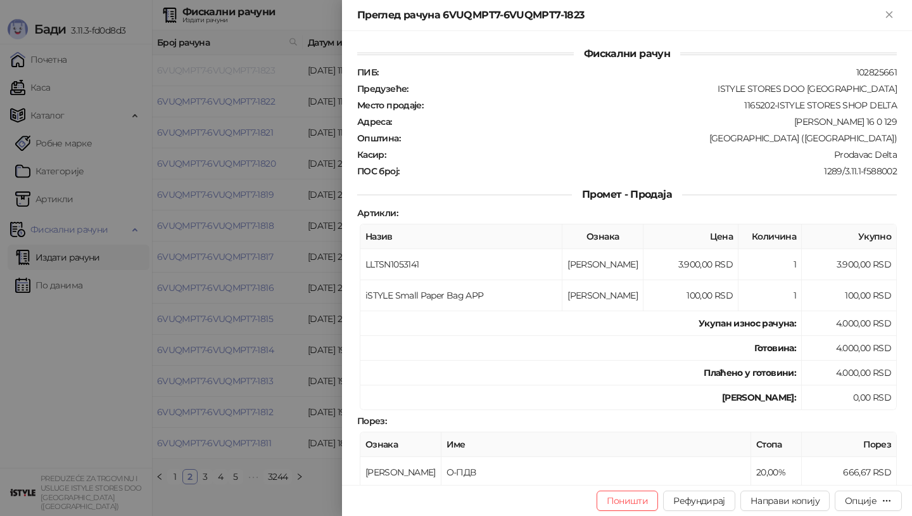
click at [246, 67] on div at bounding box center [456, 258] width 912 height 516
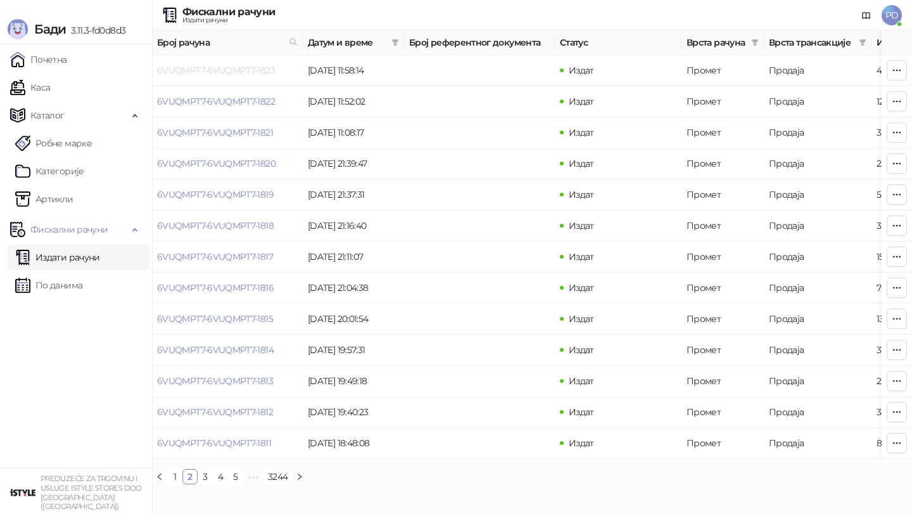
click at [246, 67] on link "6VUQMPT7-6VUQMPT7-1823" at bounding box center [216, 70] width 118 height 11
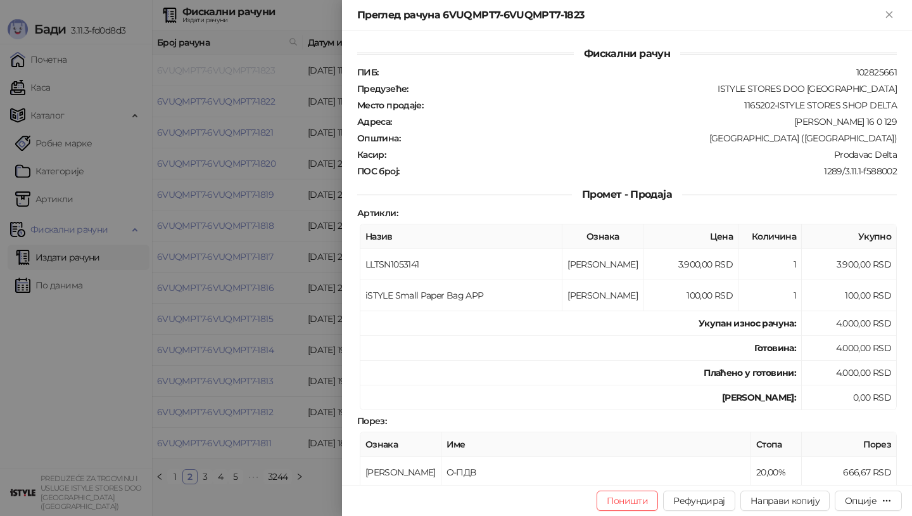
click at [246, 67] on div at bounding box center [456, 258] width 912 height 516
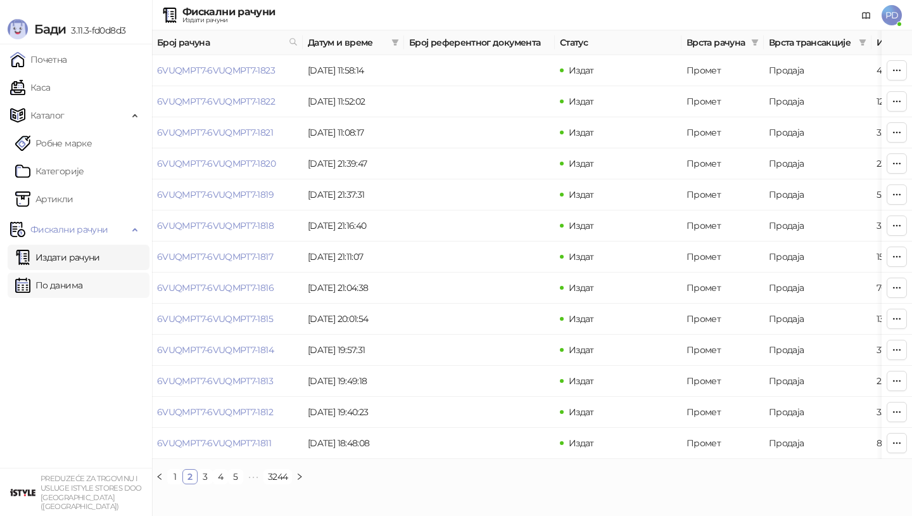
click at [82, 288] on link "По данима" at bounding box center [48, 284] width 67 height 25
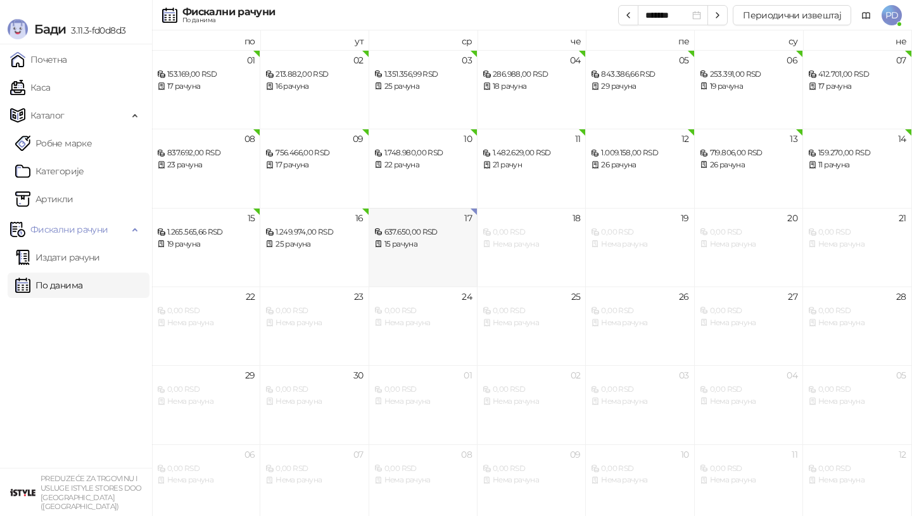
click at [390, 277] on div "17 637.650,00 RSD 15 рачуна" at bounding box center [423, 247] width 108 height 79
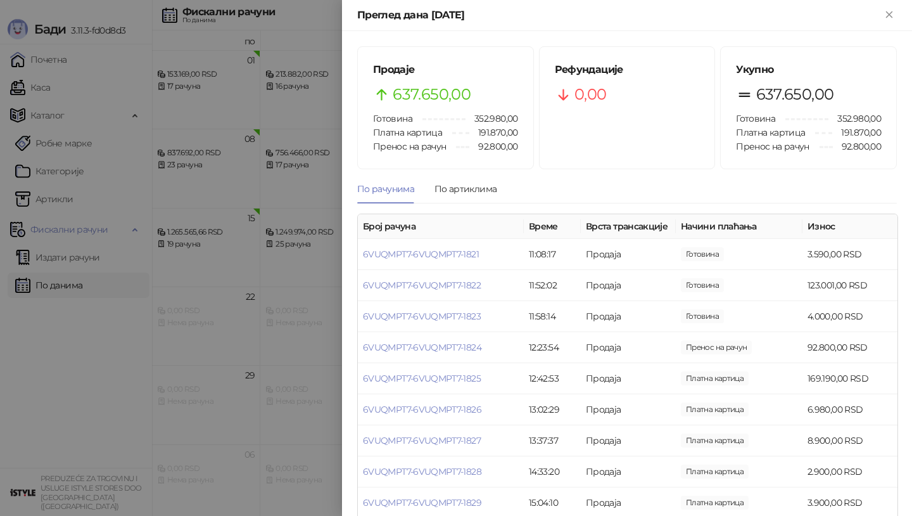
click at [168, 267] on div at bounding box center [456, 258] width 912 height 516
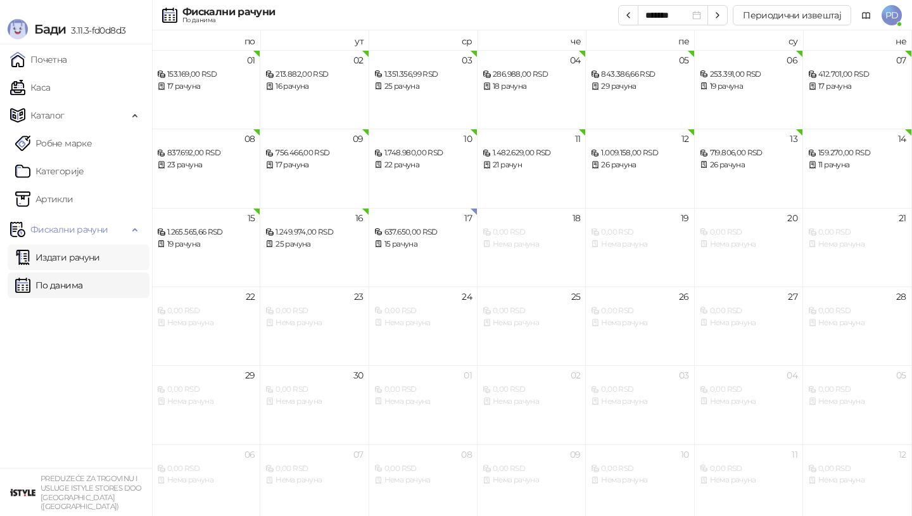
click at [35, 253] on link "Издати рачуни" at bounding box center [57, 257] width 85 height 25
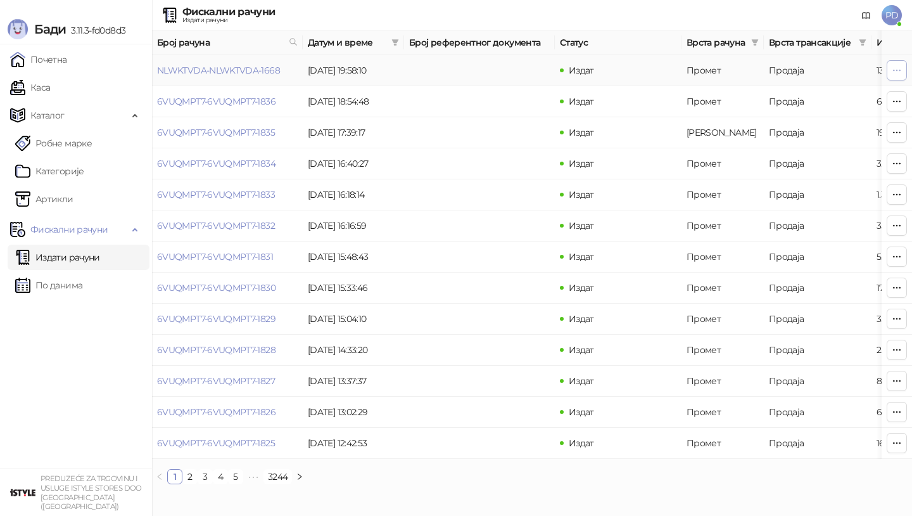
click at [897, 67] on icon "button" at bounding box center [897, 70] width 10 height 10
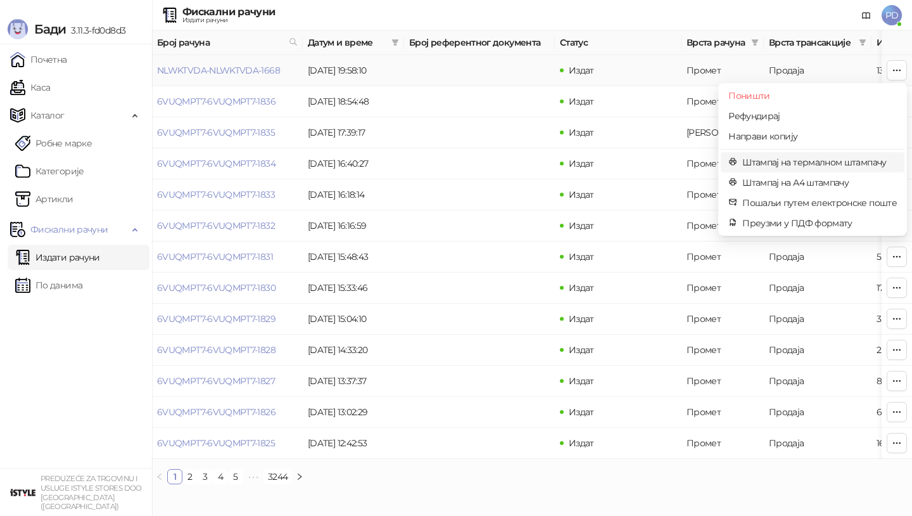
click at [824, 163] on span "Штампај на термалном штампачу" at bounding box center [820, 162] width 155 height 14
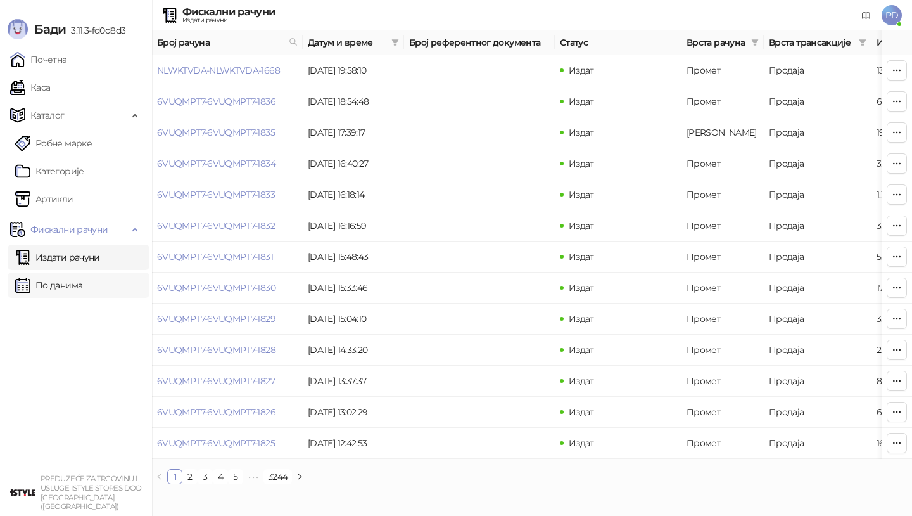
click at [56, 291] on link "По данима" at bounding box center [48, 284] width 67 height 25
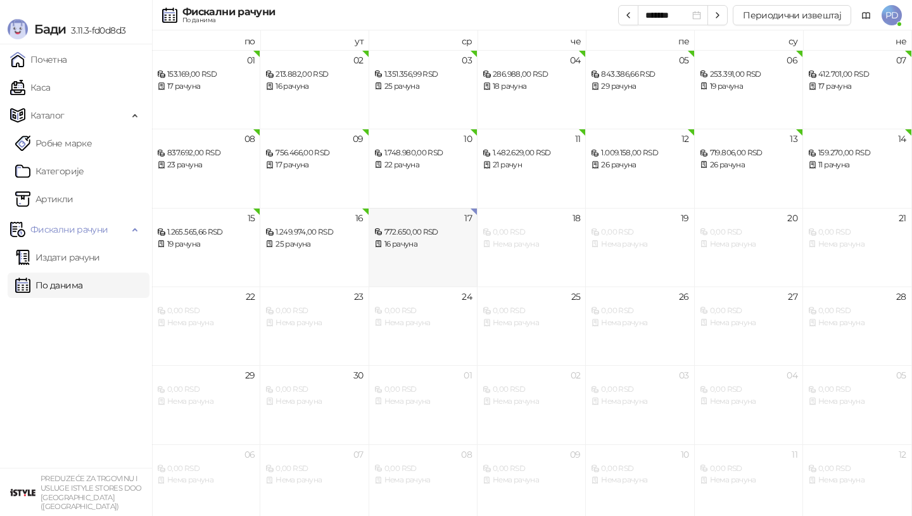
click at [415, 253] on div "17 772.650,00 RSD 16 рачуна" at bounding box center [423, 247] width 108 height 79
